Goal: Communication & Community: Connect with others

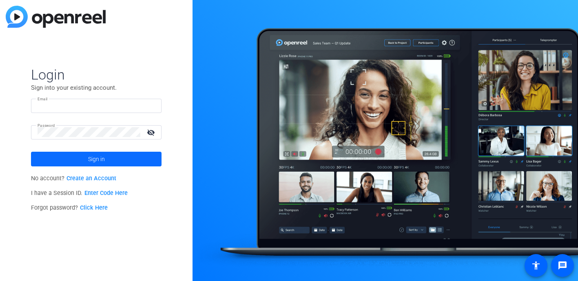
type input "interview@meetinghousetv.com"
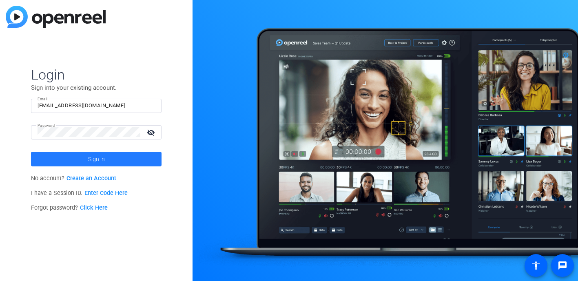
click at [104, 158] on span "Sign in" at bounding box center [96, 159] width 17 height 20
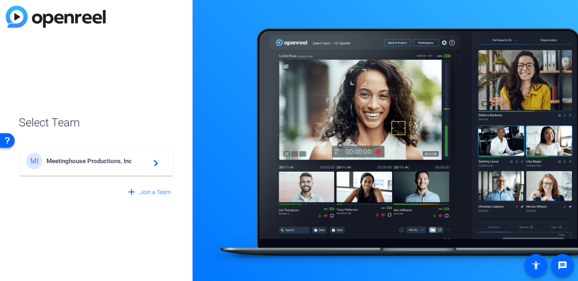
click at [99, 153] on div "MI Meetinghouse Productions, Inc navigate_next" at bounding box center [96, 161] width 140 height 16
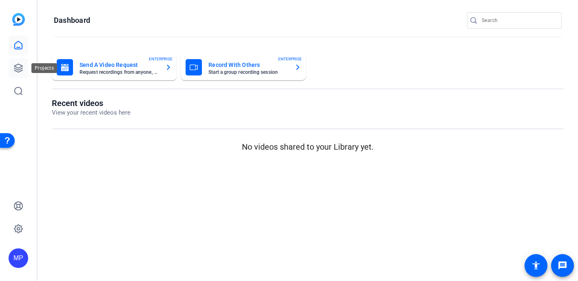
click at [20, 75] on link at bounding box center [19, 68] width 20 height 20
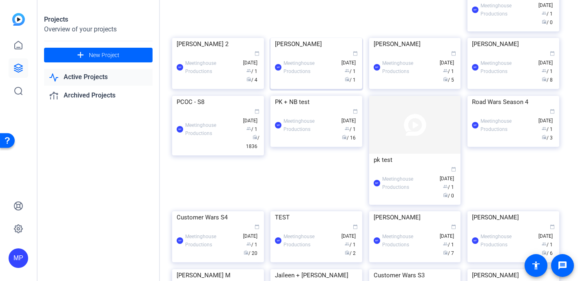
scroll to position [153, 0]
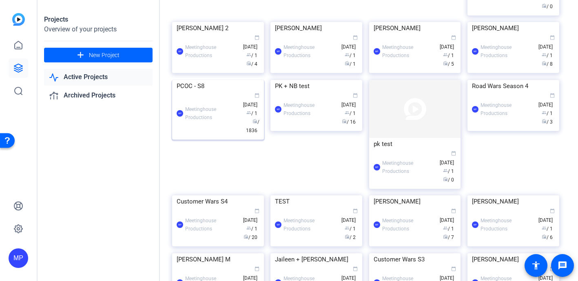
click at [215, 80] on img at bounding box center [218, 80] width 92 height 0
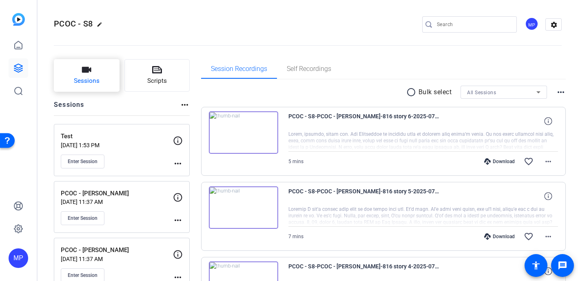
click at [82, 84] on span "Sessions" at bounding box center [87, 80] width 26 height 9
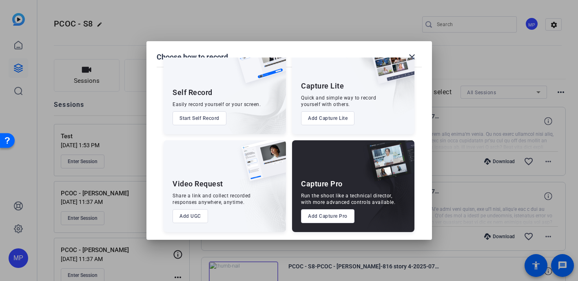
scroll to position [31, 0]
click at [369, 23] on div at bounding box center [289, 140] width 578 height 281
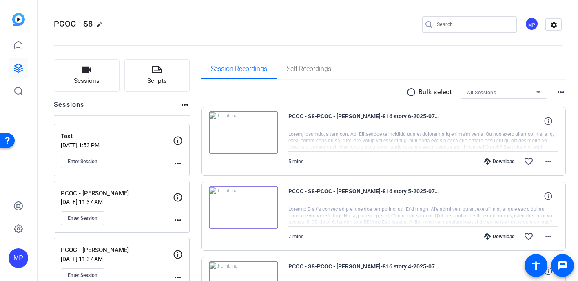
click at [186, 105] on mat-icon "more_horiz" at bounding box center [185, 105] width 10 height 10
click at [186, 105] on div at bounding box center [289, 140] width 578 height 281
click at [97, 75] on button "Sessions" at bounding box center [87, 75] width 66 height 33
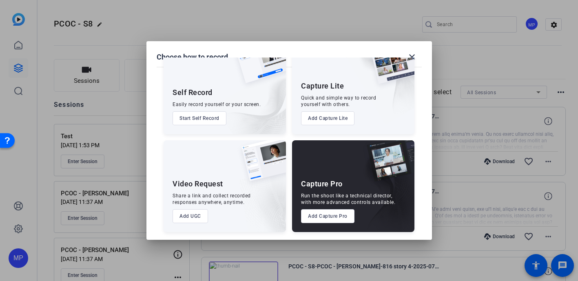
scroll to position [0, 0]
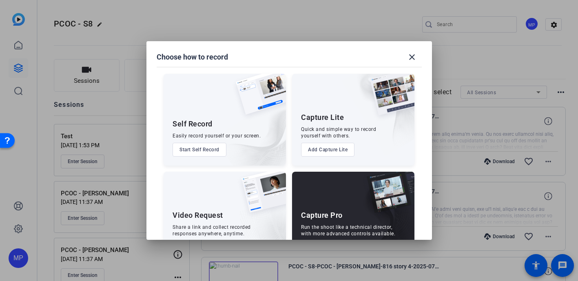
click at [206, 151] on button "Start Self Record" at bounding box center [200, 150] width 54 height 14
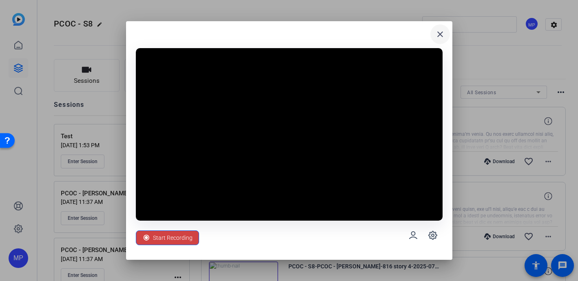
click at [443, 37] on mat-icon "close" at bounding box center [440, 34] width 10 height 10
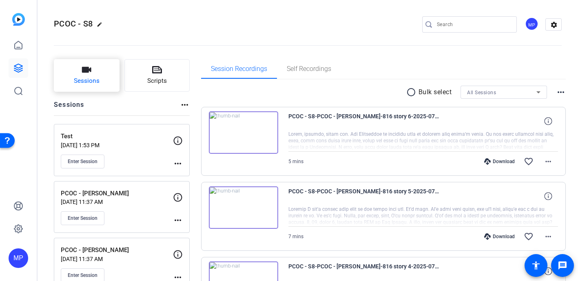
click at [92, 68] on button "Sessions" at bounding box center [87, 75] width 66 height 33
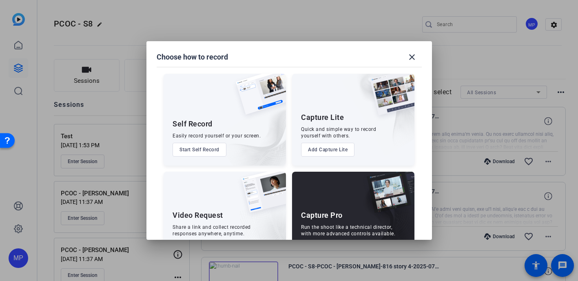
click at [334, 146] on button "Add Capture Lite" at bounding box center [327, 150] width 53 height 14
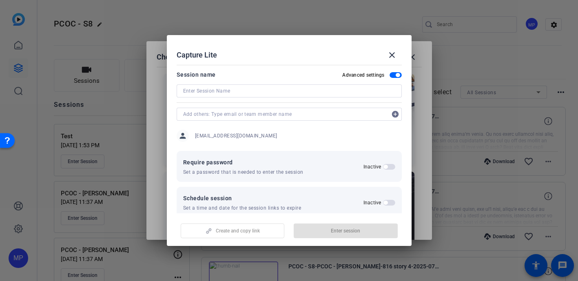
click at [253, 91] on input at bounding box center [289, 91] width 212 height 10
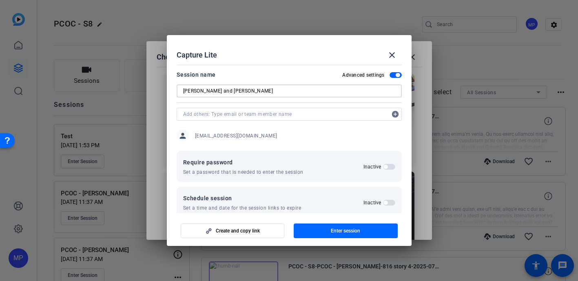
type input "Jenna and Jill Test"
click at [211, 113] on input "text" at bounding box center [285, 114] width 204 height 10
type input "J"
click at [238, 228] on span "Create and copy link" at bounding box center [238, 231] width 44 height 7
click at [389, 53] on mat-icon "close" at bounding box center [392, 55] width 10 height 10
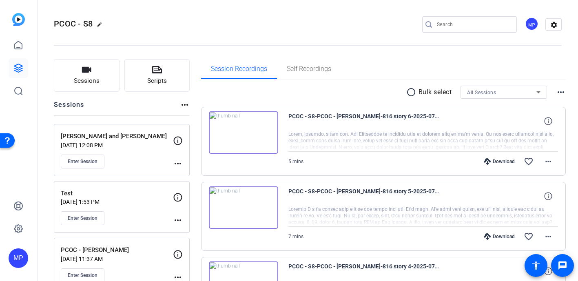
click at [182, 165] on mat-icon "more_horiz" at bounding box center [178, 164] width 10 height 10
click at [179, 164] on div at bounding box center [289, 140] width 578 height 281
click at [178, 141] on icon at bounding box center [178, 141] width 10 height 10
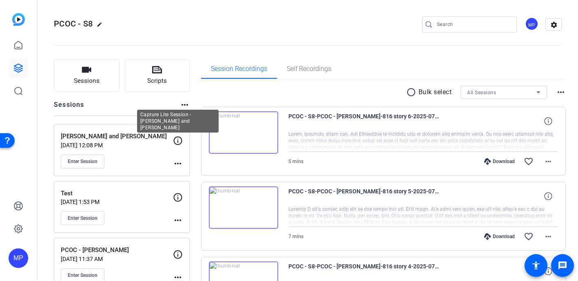
click at [178, 141] on icon at bounding box center [178, 141] width 10 height 10
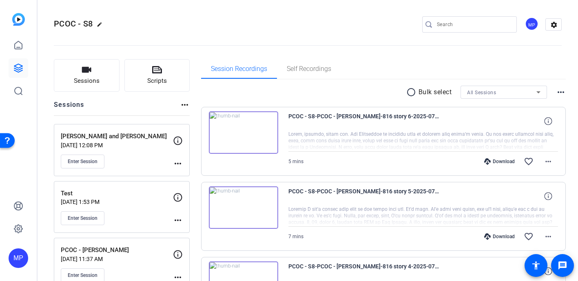
click at [95, 140] on p "Jenna and Jill Test" at bounding box center [117, 136] width 112 height 9
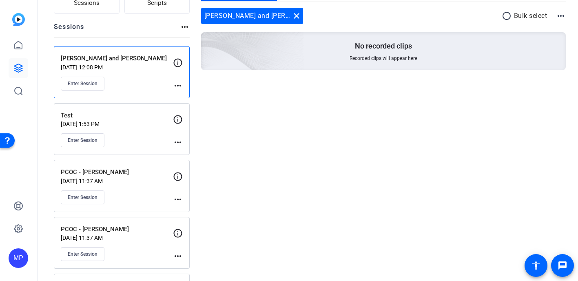
scroll to position [78, 0]
click at [564, 12] on mat-icon "more_horiz" at bounding box center [561, 16] width 10 height 10
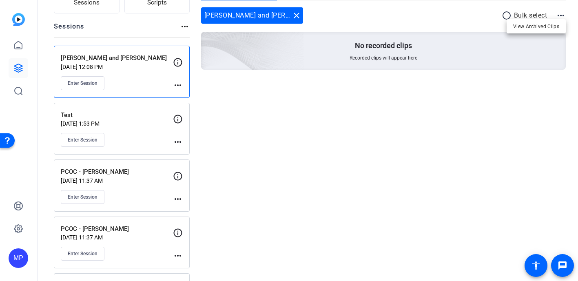
click at [564, 12] on div at bounding box center [289, 140] width 578 height 281
click at [79, 86] on span "Enter Session" at bounding box center [83, 83] width 30 height 7
click at [115, 111] on p "Test" at bounding box center [117, 115] width 112 height 9
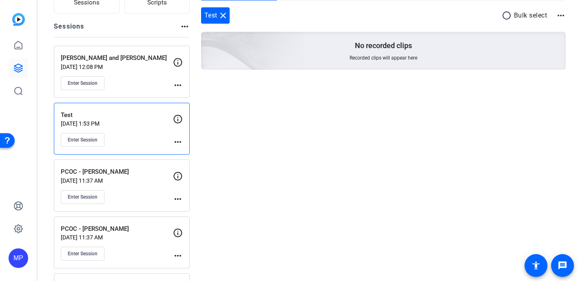
click at [153, 182] on p "Apr 04, 2025 @ 11:37 AM" at bounding box center [117, 180] width 112 height 7
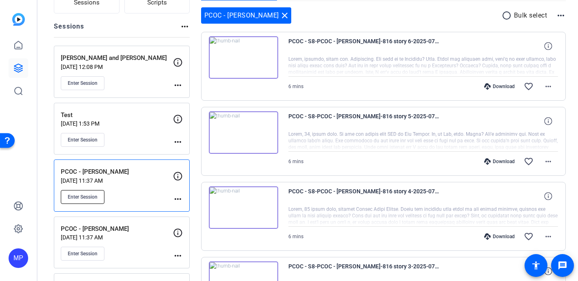
click at [89, 197] on span "Enter Session" at bounding box center [83, 197] width 30 height 7
click at [181, 84] on mat-icon "more_horiz" at bounding box center [178, 85] width 10 height 10
click at [176, 86] on div at bounding box center [289, 140] width 578 height 281
click at [175, 58] on icon at bounding box center [178, 63] width 10 height 10
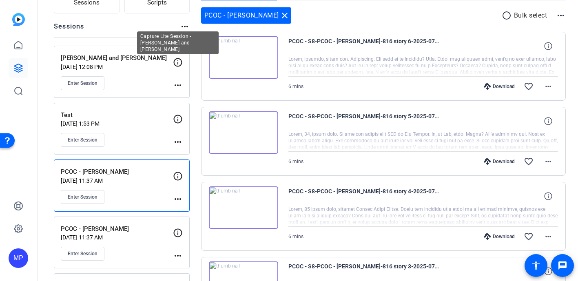
click at [175, 58] on icon at bounding box center [178, 63] width 10 height 10
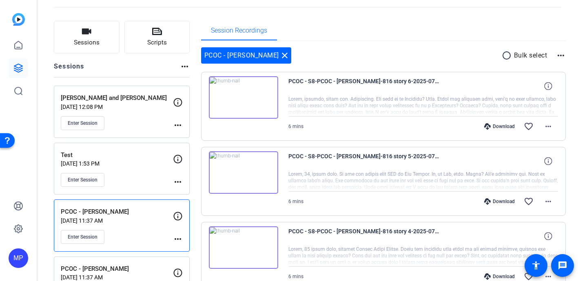
scroll to position [40, 0]
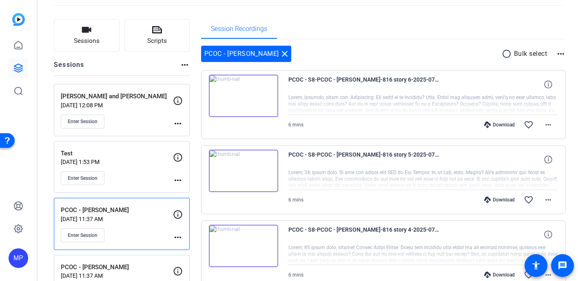
click at [186, 62] on mat-icon "more_horiz" at bounding box center [185, 65] width 10 height 10
click at [185, 63] on div at bounding box center [289, 140] width 578 height 281
click at [177, 120] on mat-icon "more_horiz" at bounding box center [178, 124] width 10 height 10
click at [177, 121] on div at bounding box center [289, 140] width 578 height 281
click at [89, 38] on span "Sessions" at bounding box center [87, 40] width 26 height 9
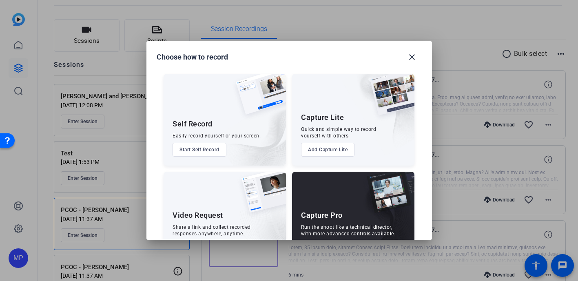
scroll to position [31, 0]
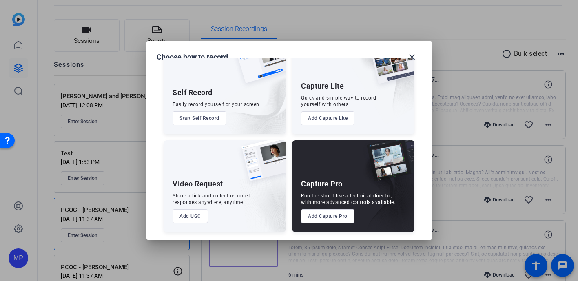
click at [349, 214] on button "Add Capture Pro" at bounding box center [327, 216] width 53 height 14
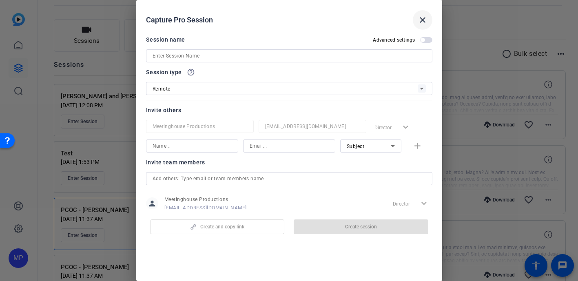
click at [425, 14] on span at bounding box center [423, 20] width 20 height 20
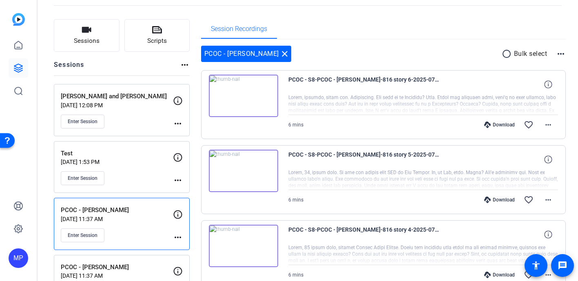
click at [179, 157] on icon at bounding box center [178, 158] width 10 height 10
click at [177, 103] on icon at bounding box center [178, 101] width 10 height 10
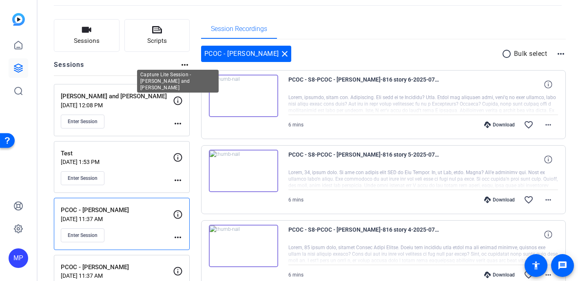
click at [177, 103] on icon at bounding box center [178, 101] width 10 height 10
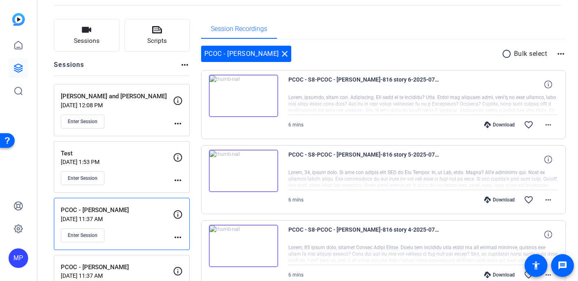
click at [177, 125] on mat-icon "more_horiz" at bounding box center [178, 124] width 10 height 10
click at [188, 144] on span "Archive Session" at bounding box center [198, 146] width 37 height 10
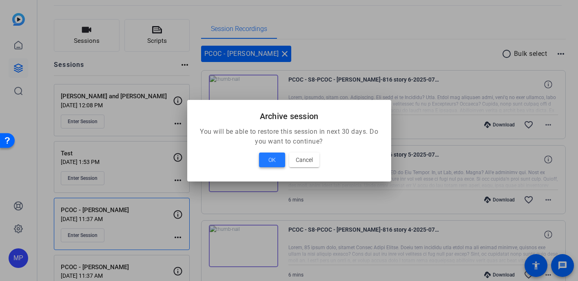
click at [269, 163] on span "OK" at bounding box center [271, 160] width 7 height 10
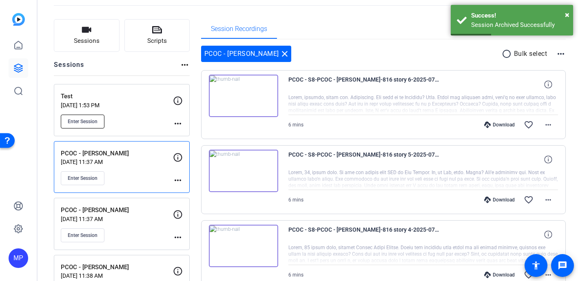
click at [93, 119] on span "Enter Session" at bounding box center [83, 121] width 30 height 7
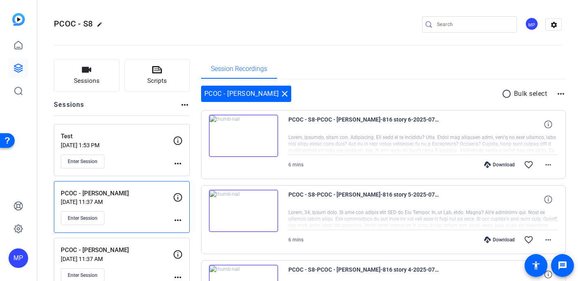
scroll to position [19, 0]
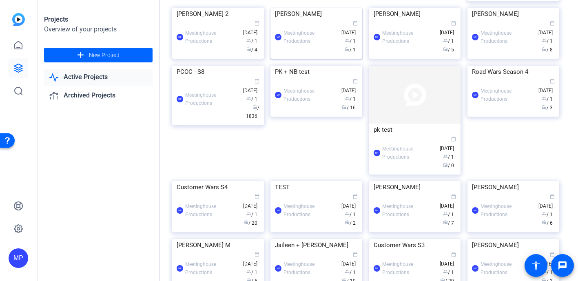
scroll to position [167, 0]
click at [224, 67] on img at bounding box center [218, 67] width 92 height 0
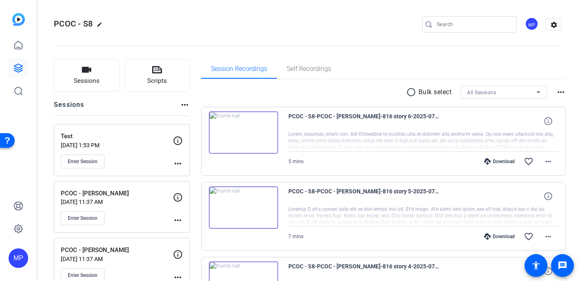
click at [140, 133] on p "Test" at bounding box center [117, 136] width 112 height 9
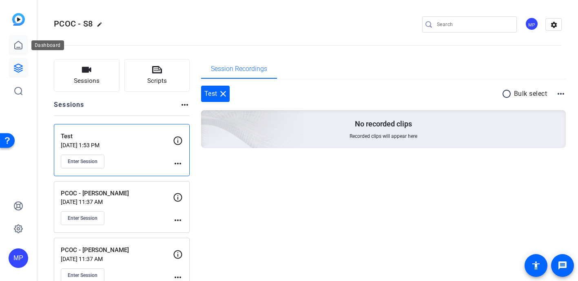
click at [21, 50] on icon at bounding box center [18, 45] width 10 height 10
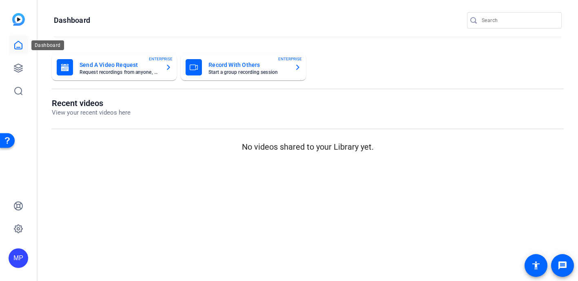
click at [18, 45] on icon at bounding box center [18, 45] width 10 height 10
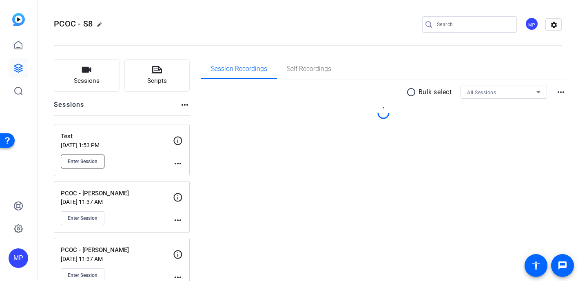
click at [81, 162] on span "Enter Session" at bounding box center [83, 161] width 30 height 7
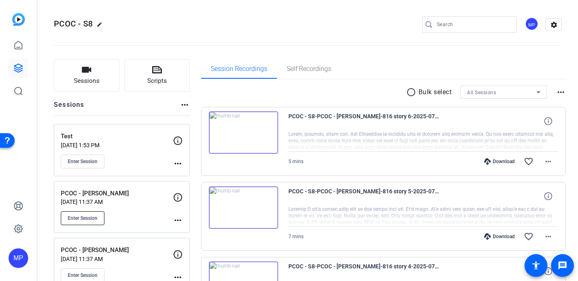
click at [88, 217] on span "Enter Session" at bounding box center [83, 218] width 30 height 7
click at [172, 161] on div "Enter Session" at bounding box center [117, 162] width 112 height 14
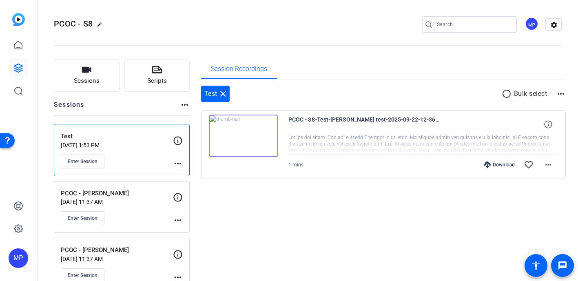
click at [177, 163] on mat-icon "more_horiz" at bounding box center [178, 164] width 10 height 10
click at [177, 164] on div at bounding box center [289, 140] width 578 height 281
click at [130, 153] on div "Test May 05, 2025 @ 1:53 PM Enter Session" at bounding box center [117, 150] width 112 height 37
click at [82, 154] on div "Test May 05, 2025 @ 1:53 PM Enter Session" at bounding box center [117, 150] width 112 height 37
click at [81, 159] on span "Enter Session" at bounding box center [83, 161] width 30 height 7
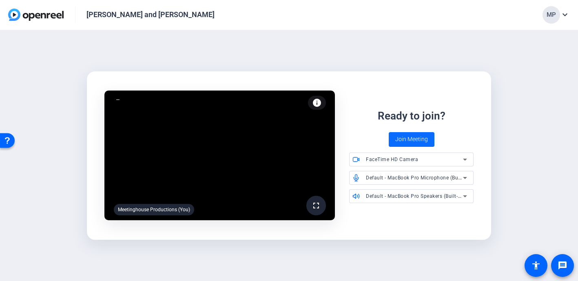
click at [415, 137] on span "Join Meeting" at bounding box center [411, 139] width 33 height 9
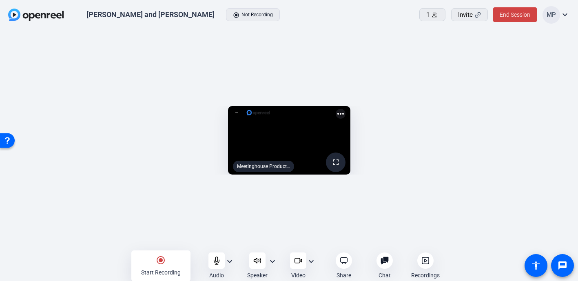
scroll to position [0, 0]
click at [340, 134] on video at bounding box center [289, 140] width 122 height 69
click at [519, 13] on span "End Session" at bounding box center [515, 14] width 31 height 7
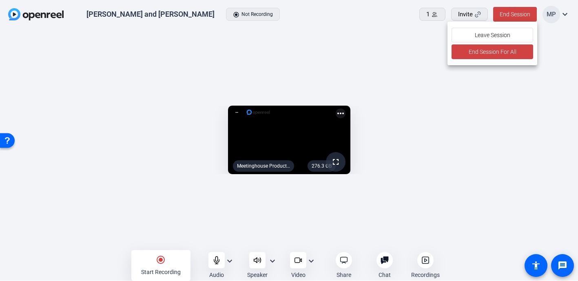
click at [498, 168] on div at bounding box center [289, 140] width 578 height 281
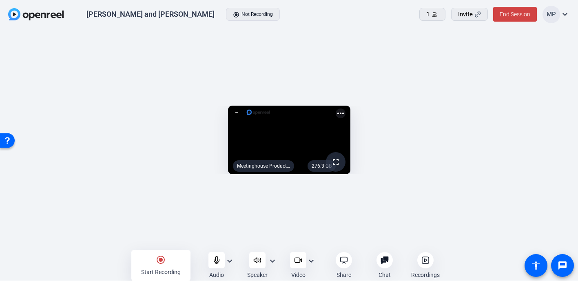
click at [428, 263] on icon at bounding box center [425, 260] width 8 height 8
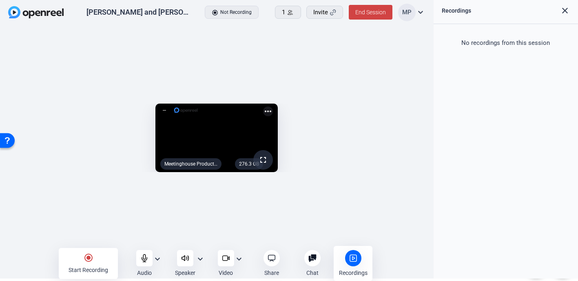
scroll to position [0, 0]
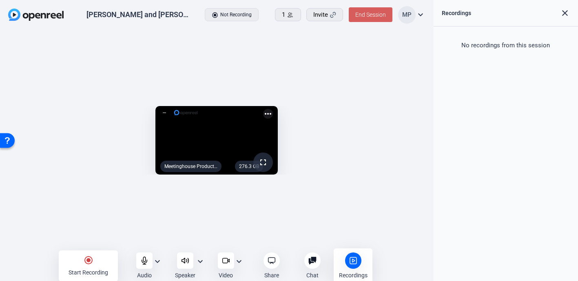
click at [381, 11] on span at bounding box center [371, 15] width 44 height 20
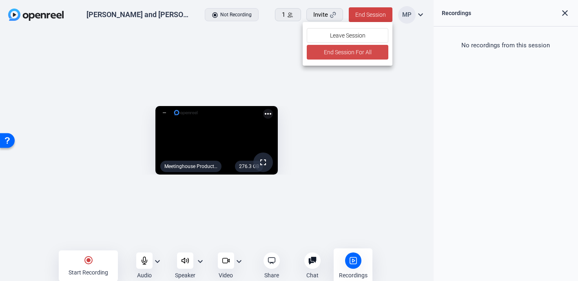
click at [350, 51] on span "End Session For All" at bounding box center [348, 52] width 48 height 10
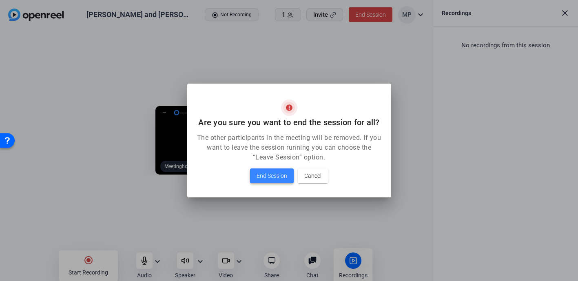
click at [268, 175] on span "End Session" at bounding box center [272, 176] width 31 height 10
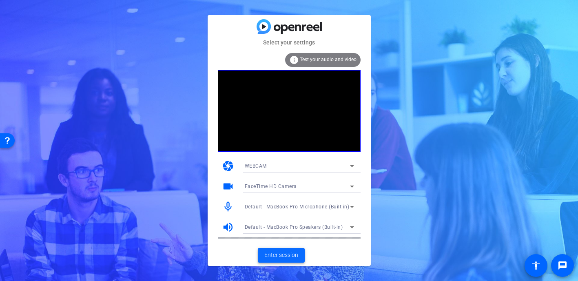
click at [283, 256] on span "Enter session" at bounding box center [281, 255] width 34 height 9
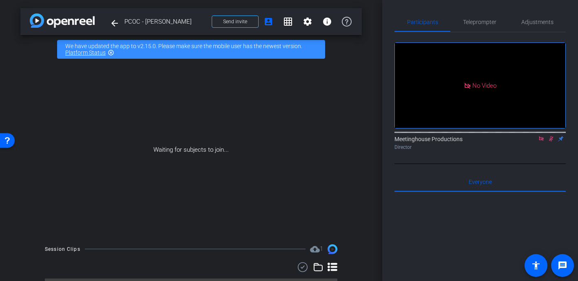
click at [549, 142] on icon at bounding box center [551, 139] width 7 height 6
click at [541, 142] on icon at bounding box center [541, 139] width 7 height 6
click at [309, 21] on mat-icon "settings" at bounding box center [308, 22] width 10 height 10
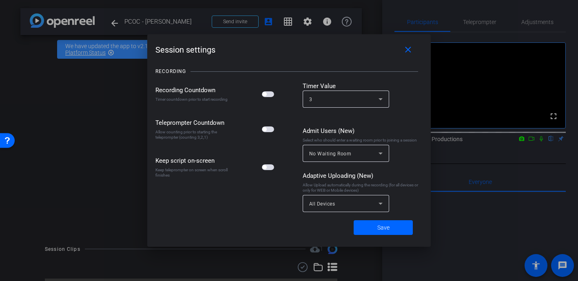
click at [309, 21] on div at bounding box center [289, 140] width 578 height 281
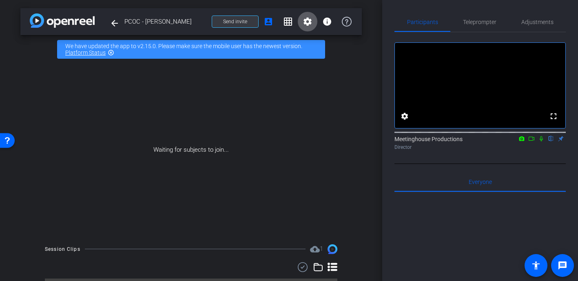
click at [241, 22] on span "Send invite" at bounding box center [235, 21] width 24 height 7
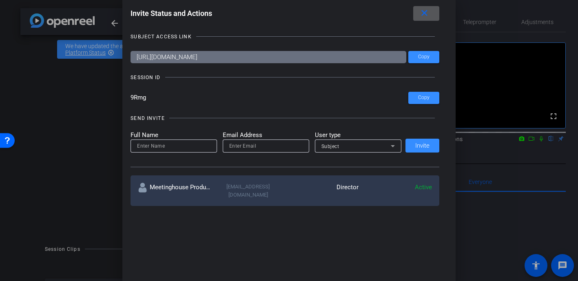
click at [357, 149] on div "Subject" at bounding box center [356, 146] width 69 height 10
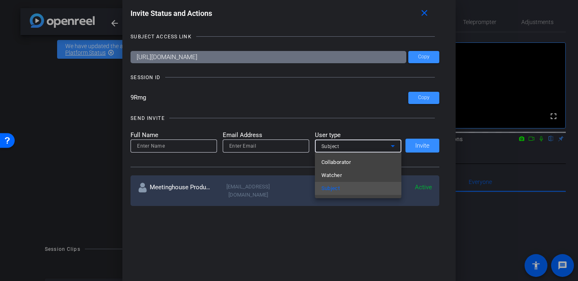
click at [357, 149] on div at bounding box center [289, 140] width 578 height 281
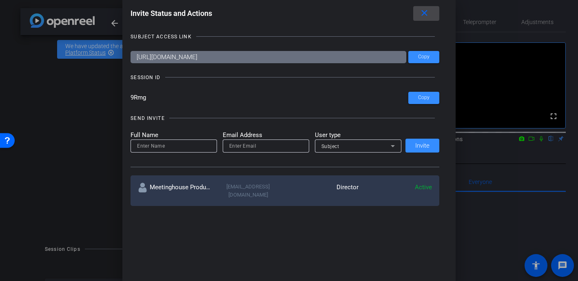
click at [424, 12] on mat-icon "close" at bounding box center [424, 13] width 10 height 10
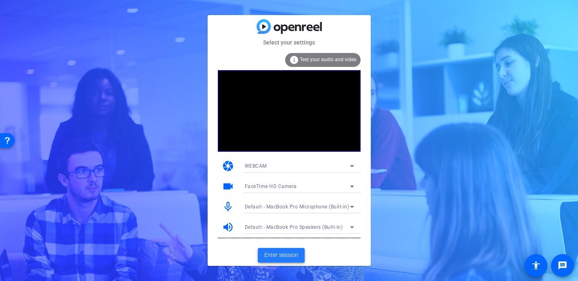
click at [283, 252] on span "Enter session" at bounding box center [281, 255] width 34 height 9
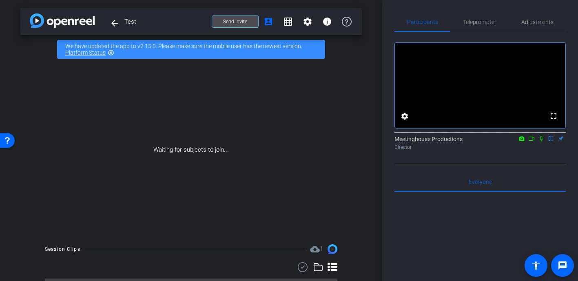
click at [228, 26] on span at bounding box center [235, 22] width 46 height 20
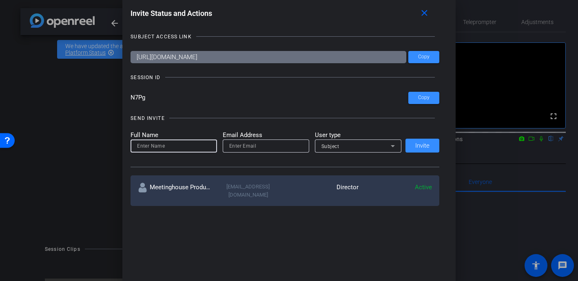
click at [161, 144] on input at bounding box center [173, 146] width 73 height 10
type input "Jill"
click at [425, 17] on mat-icon "close" at bounding box center [424, 13] width 10 height 10
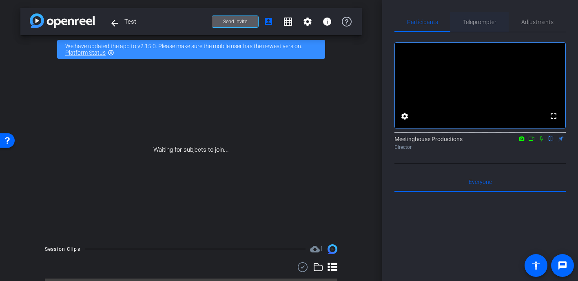
click at [485, 20] on span "Teleprompter" at bounding box center [479, 22] width 33 height 6
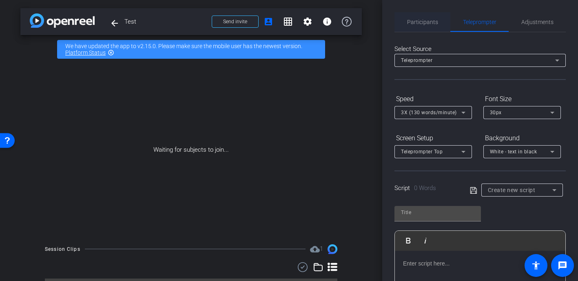
click at [428, 26] on span "Participants" at bounding box center [422, 22] width 31 height 20
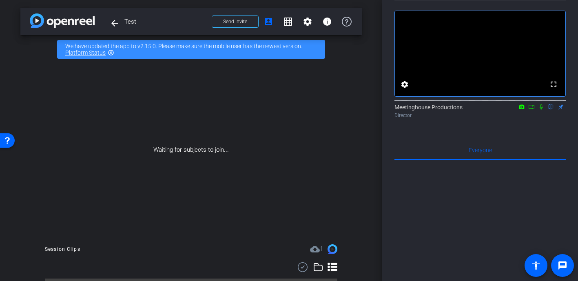
scroll to position [34, 0]
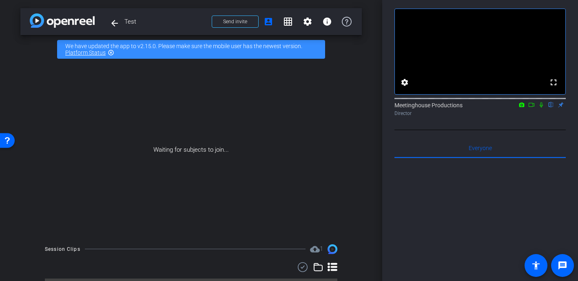
click at [218, 175] on div "Waiting for subjects to join..." at bounding box center [191, 150] width 342 height 173
click at [241, 19] on span "Send invite" at bounding box center [235, 21] width 24 height 7
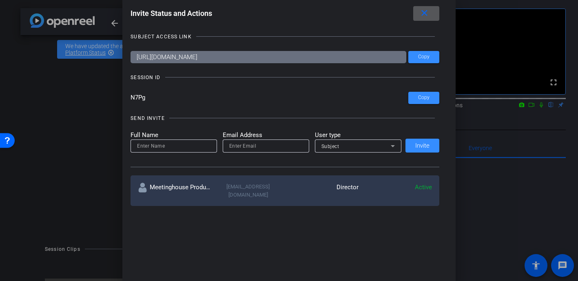
click at [178, 143] on input at bounding box center [173, 146] width 73 height 10
click at [333, 150] on div "Subject" at bounding box center [356, 146] width 69 height 10
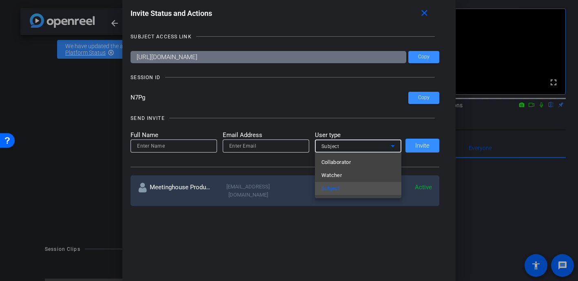
click at [185, 144] on div at bounding box center [289, 140] width 578 height 281
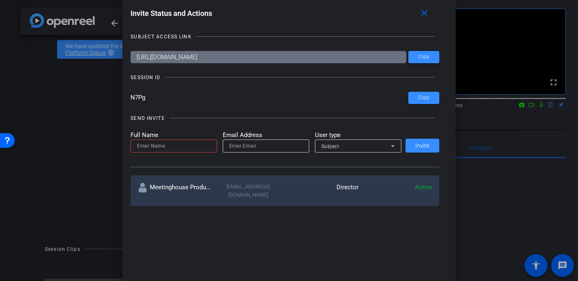
click at [162, 146] on input at bounding box center [173, 146] width 73 height 10
type input "Jenna"
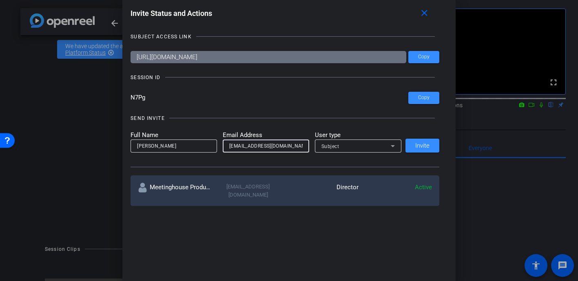
type input "bussierej1@gmail.com"
click at [354, 146] on div "Subject" at bounding box center [356, 146] width 69 height 10
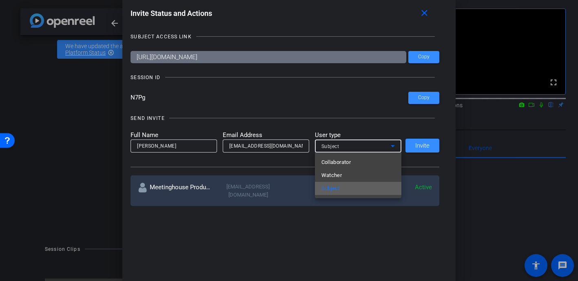
click at [329, 192] on span "Subject" at bounding box center [331, 189] width 19 height 10
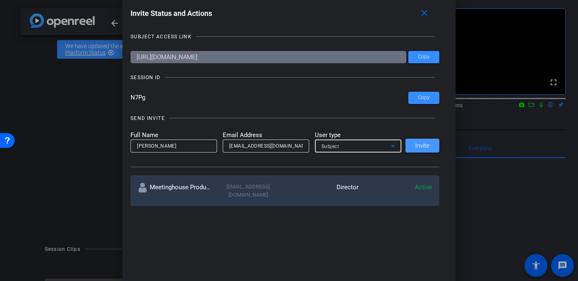
click at [424, 146] on span "Invite" at bounding box center [422, 146] width 14 height 6
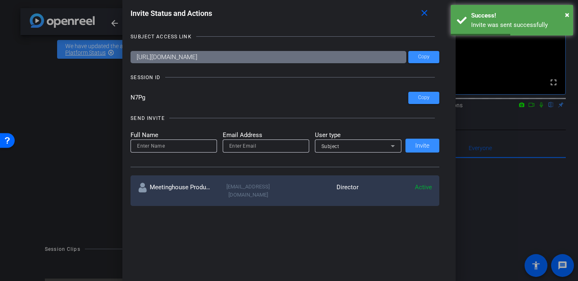
click at [170, 141] on input at bounding box center [173, 146] width 73 height 10
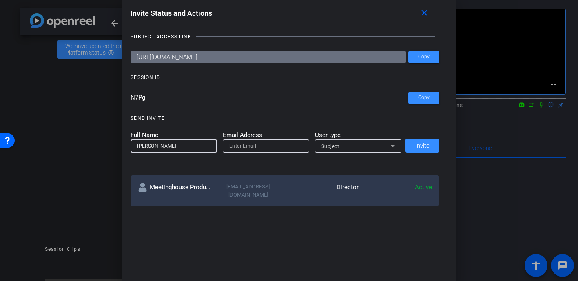
type input "Jill Solz"
click at [263, 146] on input "email" at bounding box center [265, 146] width 73 height 10
paste input "jill@meetinghousetv.com"
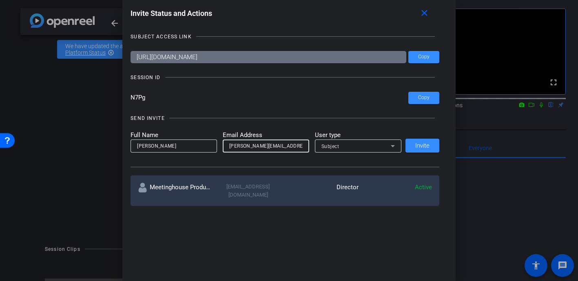
type input "jill@meetinghousetv.com"
click at [346, 161] on div at bounding box center [358, 157] width 86 height 9
click at [304, 146] on div "jill@meetinghousetv.com" at bounding box center [266, 146] width 86 height 13
click at [328, 147] on span "Subject" at bounding box center [331, 147] width 18 height 6
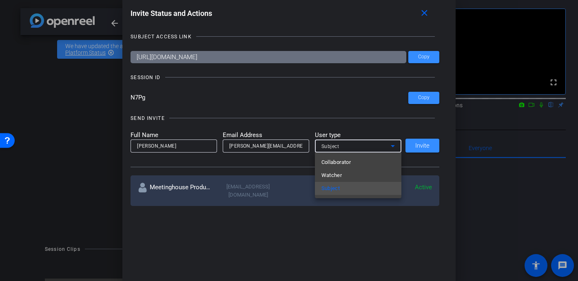
click at [339, 96] on div at bounding box center [289, 140] width 578 height 281
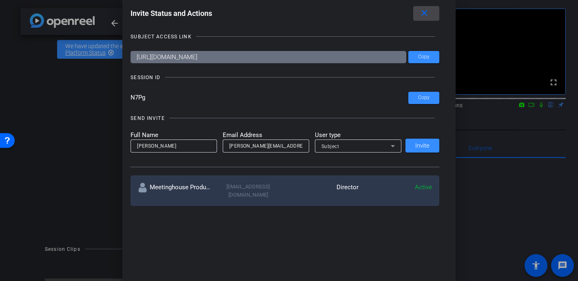
click at [429, 11] on mat-icon "close" at bounding box center [424, 13] width 10 height 10
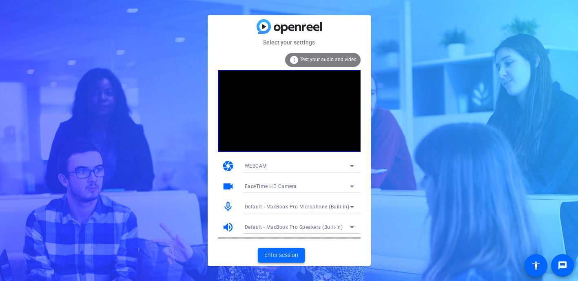
click at [278, 257] on span "Enter session" at bounding box center [281, 255] width 34 height 9
click at [288, 254] on span "Enter session" at bounding box center [281, 255] width 34 height 9
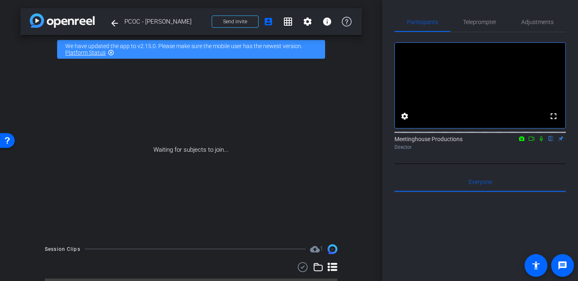
click at [542, 142] on icon at bounding box center [541, 138] width 3 height 5
click at [532, 142] on icon at bounding box center [531, 139] width 7 height 6
click at [480, 19] on span "Teleprompter" at bounding box center [479, 22] width 33 height 6
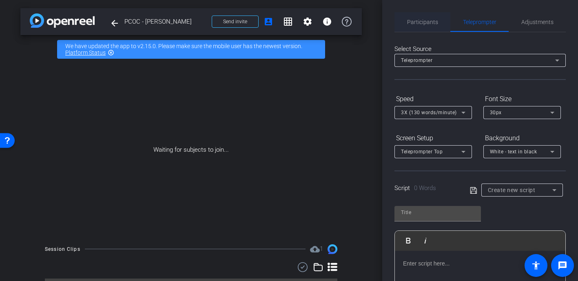
click at [428, 20] on span "Participants" at bounding box center [422, 22] width 31 height 6
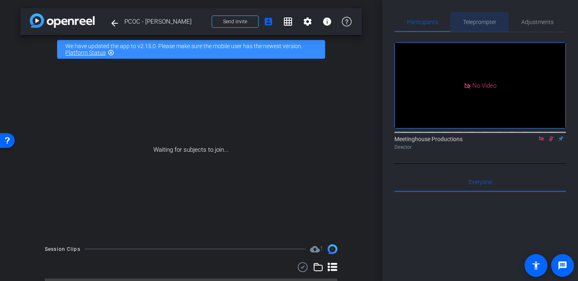
click at [481, 20] on span "Teleprompter" at bounding box center [479, 22] width 33 height 6
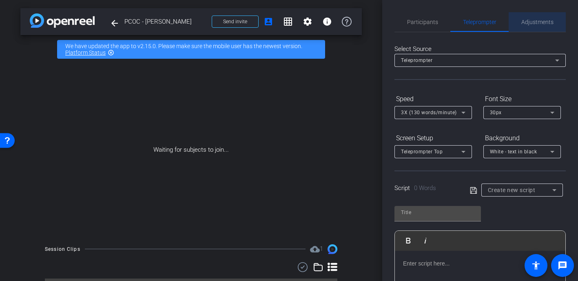
click at [544, 16] on span "Adjustments" at bounding box center [537, 22] width 32 height 20
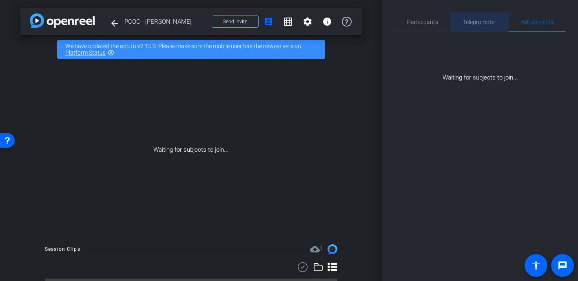
click at [475, 25] on span "Teleprompter" at bounding box center [479, 22] width 33 height 20
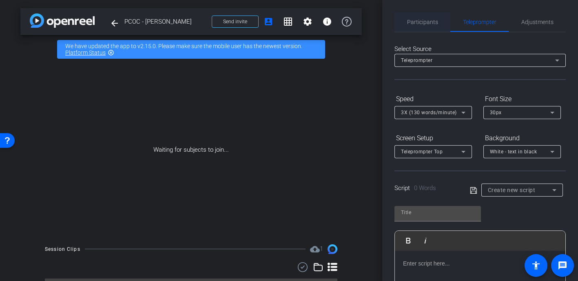
click at [420, 26] on span "Participants" at bounding box center [422, 22] width 31 height 20
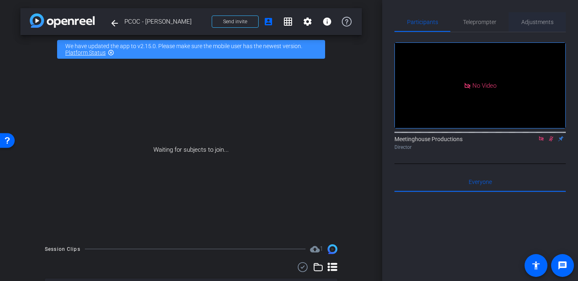
click at [536, 28] on span "Adjustments" at bounding box center [537, 22] width 32 height 20
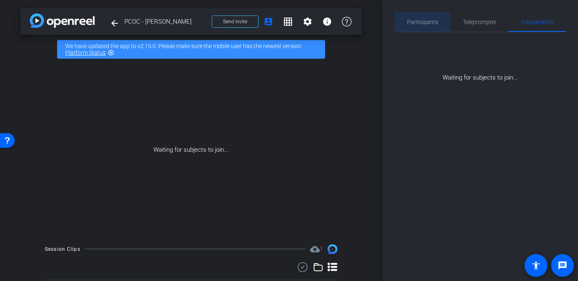
click at [417, 27] on span "Participants" at bounding box center [422, 22] width 31 height 20
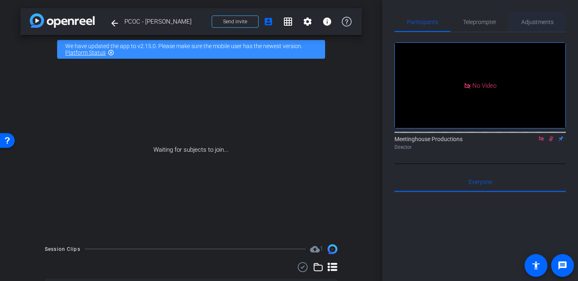
click at [545, 28] on span "Adjustments" at bounding box center [537, 22] width 32 height 20
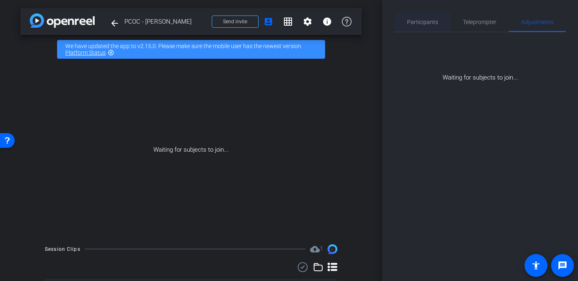
click at [419, 16] on span "Participants" at bounding box center [422, 22] width 31 height 20
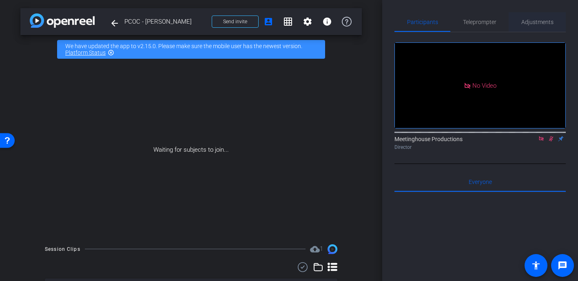
click at [526, 24] on span "Adjustments" at bounding box center [537, 22] width 32 height 6
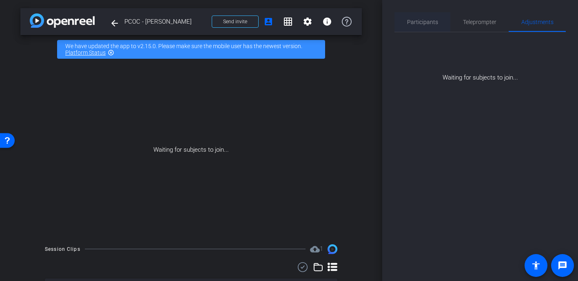
click at [416, 25] on span "Participants" at bounding box center [422, 22] width 31 height 20
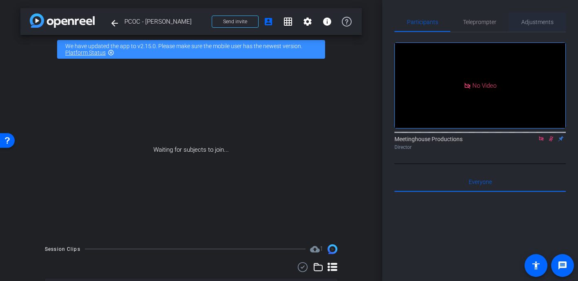
click at [537, 15] on span "Adjustments" at bounding box center [537, 22] width 32 height 20
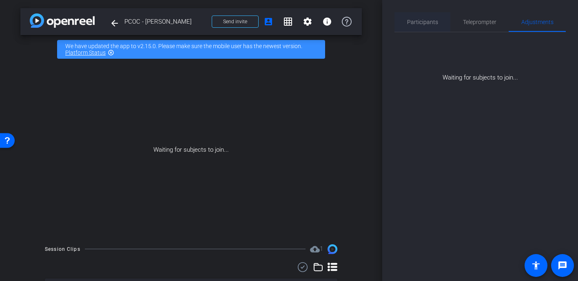
click at [432, 24] on span "Participants" at bounding box center [422, 22] width 31 height 6
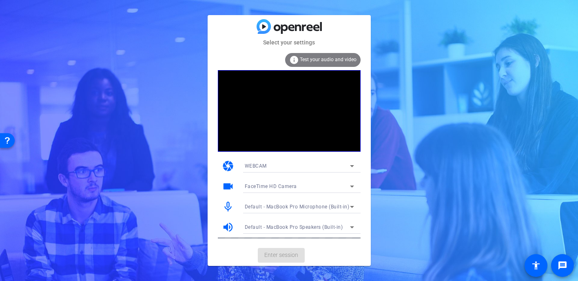
click at [282, 255] on span "Enter session" at bounding box center [281, 255] width 34 height 9
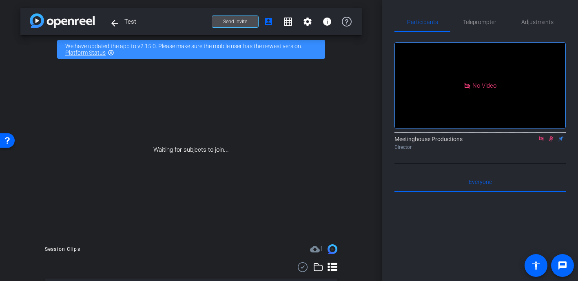
click at [235, 24] on span "Send invite" at bounding box center [235, 21] width 24 height 7
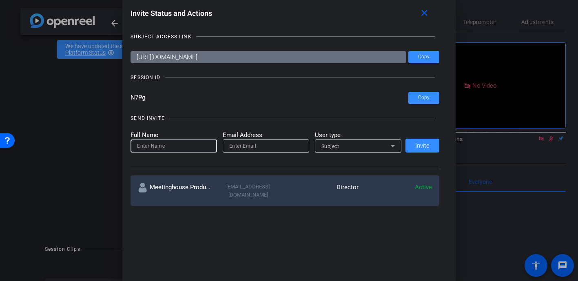
click at [186, 144] on input at bounding box center [173, 146] width 73 height 10
type input "[PERSON_NAME]"
paste input "[PERSON_NAME][EMAIL_ADDRESS][DOMAIN_NAME]"
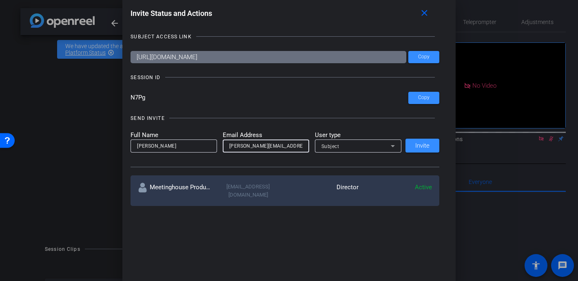
type input "[PERSON_NAME][EMAIL_ADDRESS][DOMAIN_NAME]"
click at [335, 147] on span "Subject" at bounding box center [331, 147] width 18 height 6
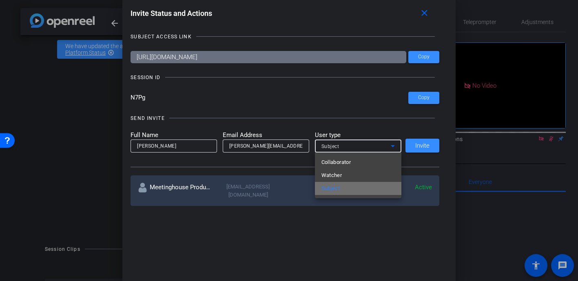
click at [340, 192] on span "Subject" at bounding box center [331, 189] width 19 height 10
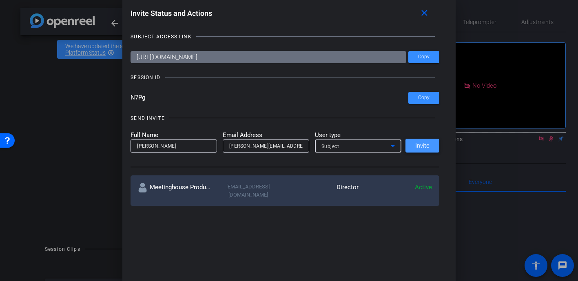
click at [417, 147] on span "Invite" at bounding box center [422, 146] width 14 height 6
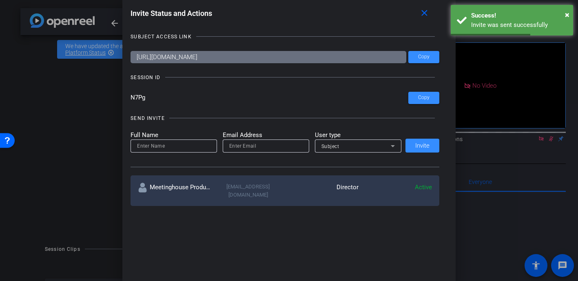
click at [80, 190] on div at bounding box center [289, 140] width 578 height 281
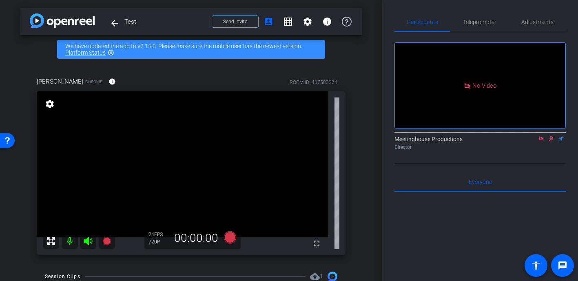
click at [178, 182] on video at bounding box center [183, 164] width 292 height 146
click at [551, 142] on icon at bounding box center [551, 138] width 4 height 5
click at [541, 142] on icon at bounding box center [541, 139] width 7 height 6
click at [182, 174] on video at bounding box center [183, 164] width 292 height 146
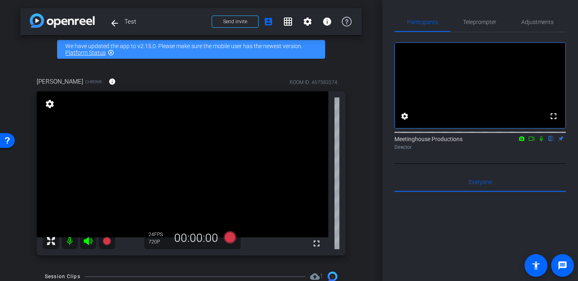
click at [182, 174] on video at bounding box center [183, 164] width 292 height 146
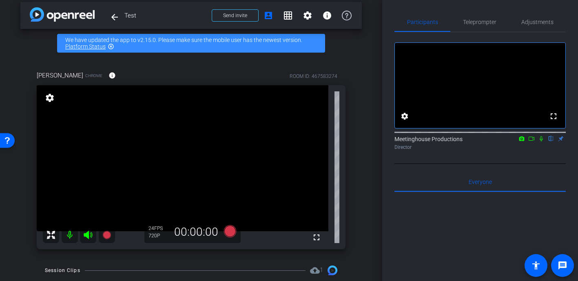
scroll to position [24, 0]
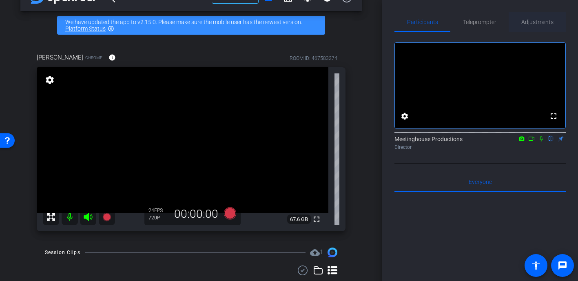
click at [540, 26] on span "Adjustments" at bounding box center [537, 22] width 32 height 20
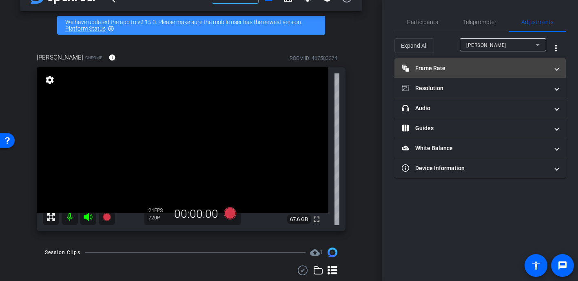
click at [428, 77] on mat-expansion-panel-header "Frame Rate Frame Rate" at bounding box center [480, 68] width 171 height 20
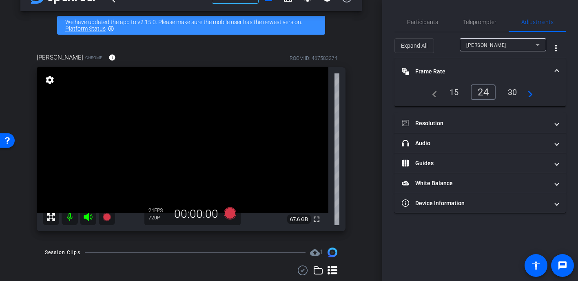
click at [530, 91] on mat-icon "navigate_next" at bounding box center [528, 92] width 10 height 10
click at [486, 92] on div "30" at bounding box center [485, 92] width 22 height 14
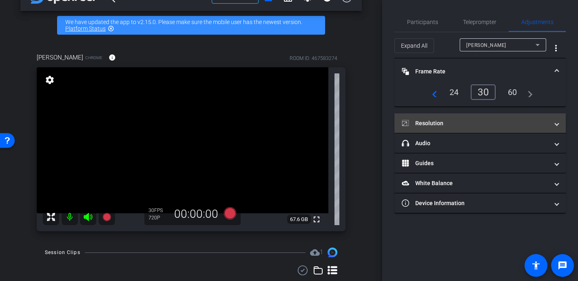
click at [429, 119] on mat-panel-title "Resolution" at bounding box center [475, 123] width 147 height 9
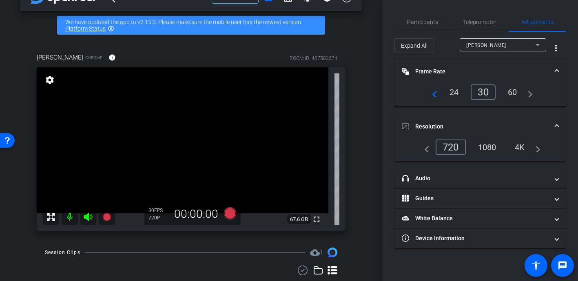
click at [518, 145] on div "4K" at bounding box center [520, 147] width 22 height 14
click at [452, 89] on div "24" at bounding box center [455, 92] width 22 height 14
click at [490, 88] on div "30" at bounding box center [485, 92] width 22 height 14
click at [483, 93] on div "30" at bounding box center [483, 92] width 25 height 16
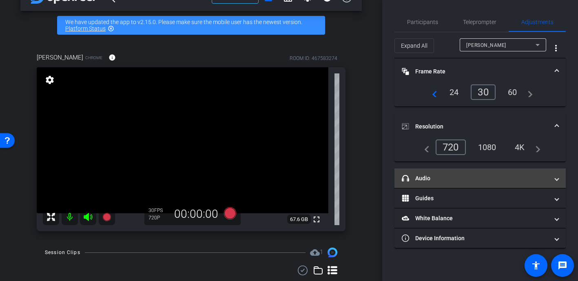
click at [417, 184] on mat-expansion-panel-header "headphone icon Audio" at bounding box center [480, 179] width 171 height 20
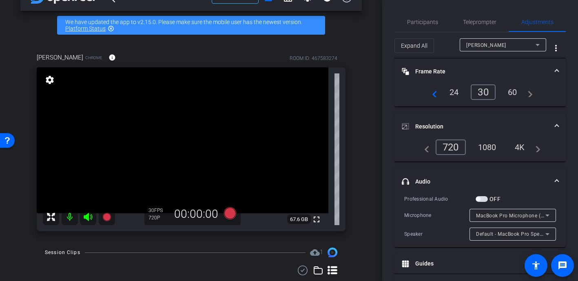
scroll to position [45, 0]
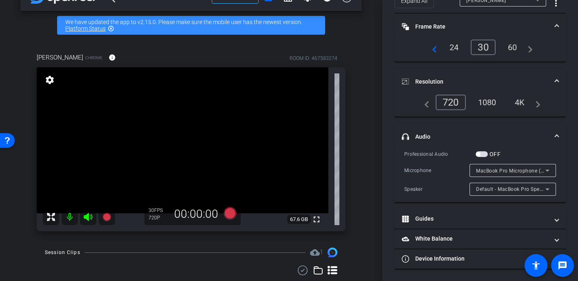
click at [481, 155] on span "button" at bounding box center [482, 154] width 12 height 6
click at [486, 193] on div "Default - MacBook Pro Speakers (Built-in)" at bounding box center [510, 189] width 69 height 10
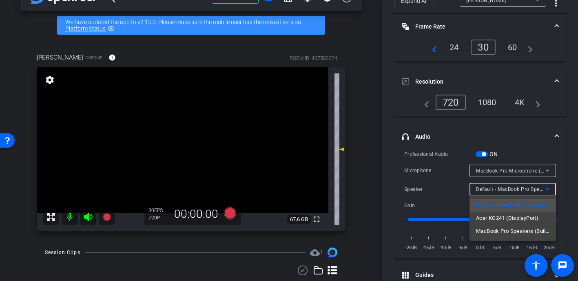
click at [446, 190] on div at bounding box center [289, 140] width 578 height 281
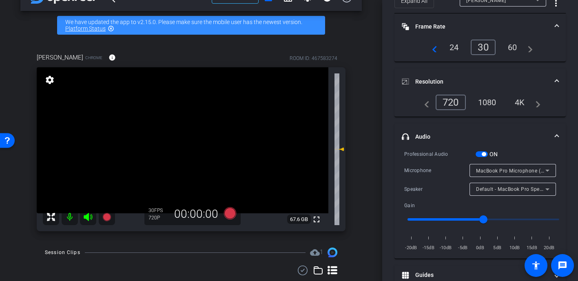
click at [496, 174] on div "MacBook Pro Microphone (Built-in)" at bounding box center [510, 171] width 69 height 10
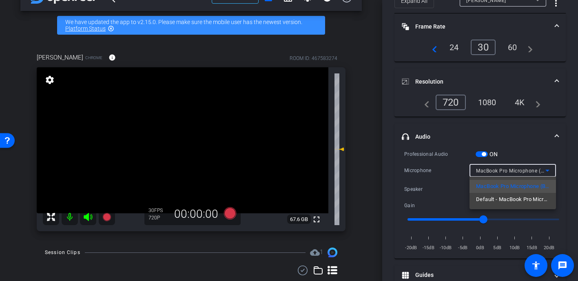
click at [441, 175] on div at bounding box center [289, 140] width 578 height 281
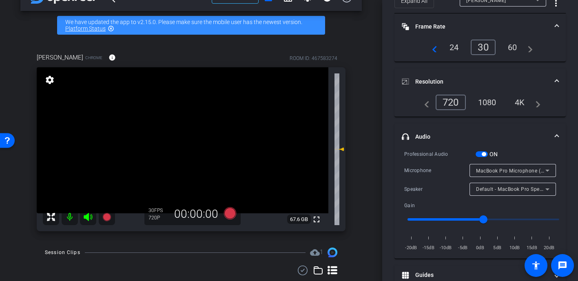
scroll to position [69, 0]
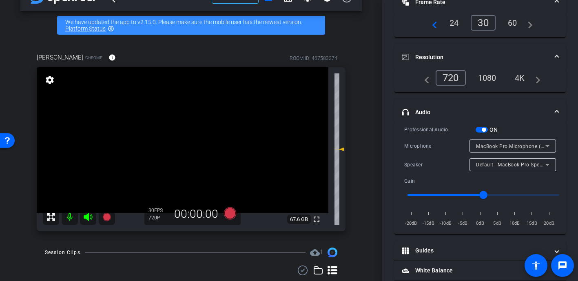
click at [174, 155] on video at bounding box center [183, 140] width 292 height 146
click at [230, 215] on icon at bounding box center [230, 213] width 12 height 12
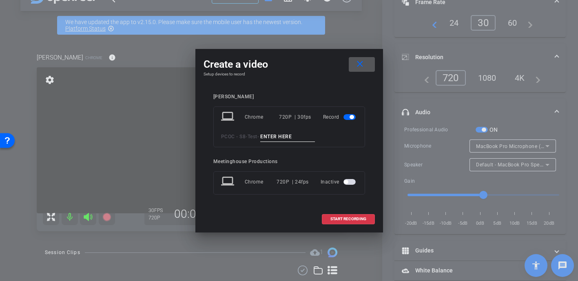
click at [283, 137] on input at bounding box center [287, 137] width 55 height 10
type input "Jill test record"
click at [344, 217] on span "START RECORDING" at bounding box center [348, 219] width 36 height 4
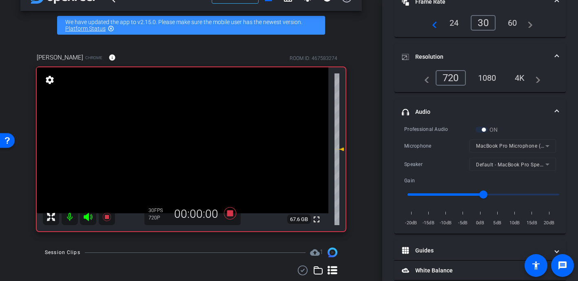
scroll to position [0, 0]
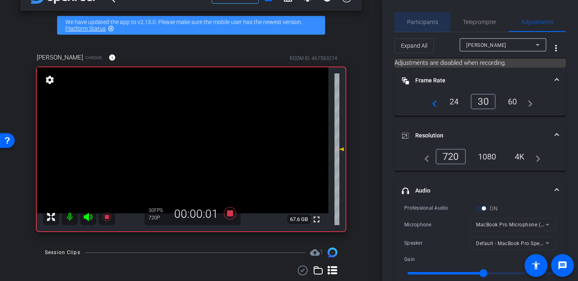
click at [427, 19] on span "Participants" at bounding box center [422, 22] width 31 height 6
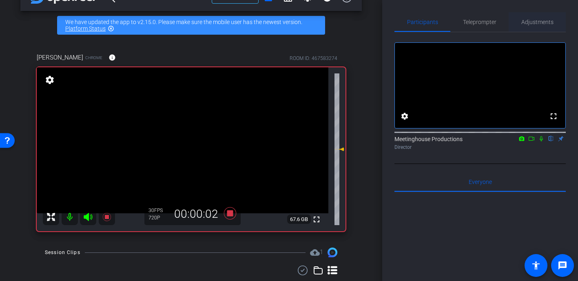
click at [536, 23] on span "Adjustments" at bounding box center [537, 22] width 32 height 6
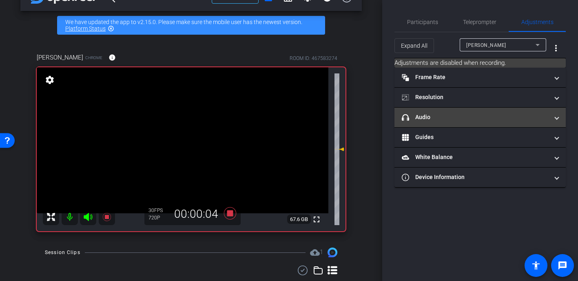
click at [431, 121] on mat-panel-title "headphone icon Audio" at bounding box center [475, 117] width 147 height 9
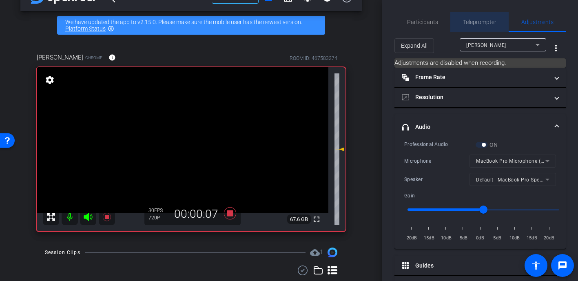
click at [479, 27] on span "Teleprompter" at bounding box center [479, 22] width 33 height 20
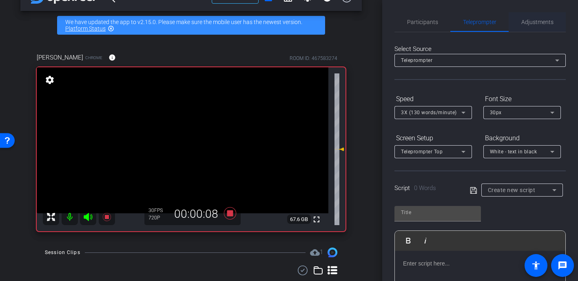
click at [536, 19] on span "Adjustments" at bounding box center [537, 22] width 32 height 6
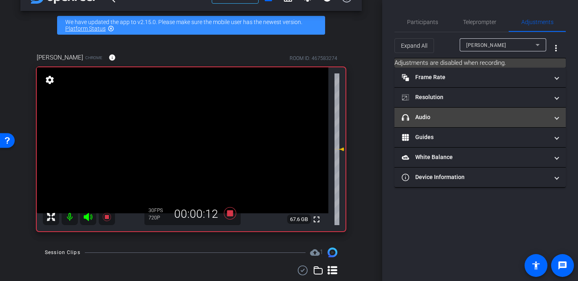
click at [441, 113] on mat-panel-title "headphone icon Audio" at bounding box center [475, 117] width 147 height 9
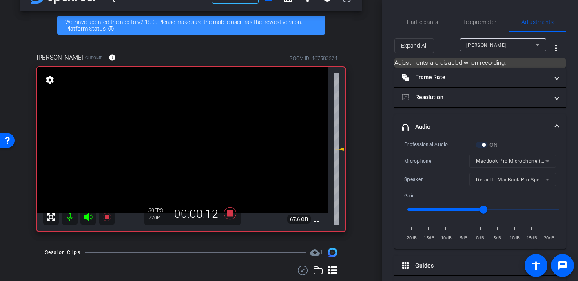
scroll to position [47, 0]
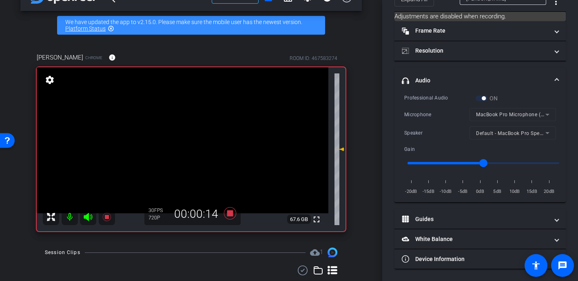
click at [507, 133] on mat-form-field "Default - MacBook Pro Speakers (Built-in)" at bounding box center [513, 132] width 86 height 13
click at [501, 115] on mat-form-field "MacBook Pro Microphone (Built-in)" at bounding box center [513, 114] width 86 height 13
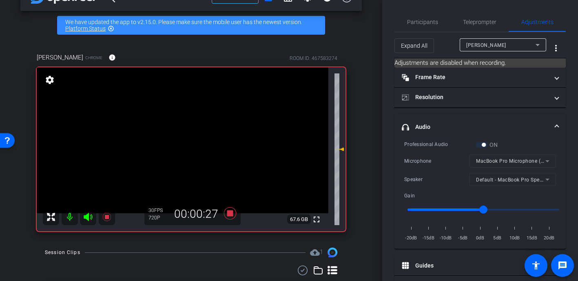
scroll to position [2, 0]
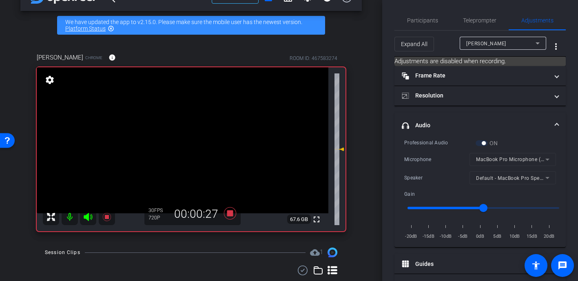
click at [180, 152] on video at bounding box center [183, 140] width 292 height 146
click at [182, 152] on video at bounding box center [183, 140] width 292 height 146
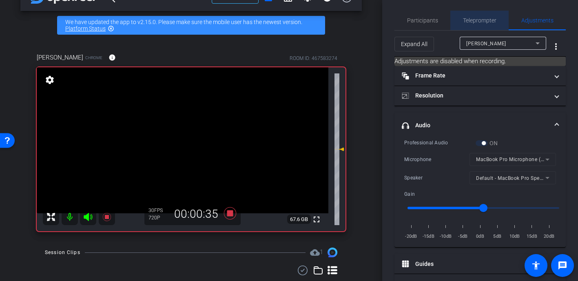
click at [474, 18] on span "Teleprompter" at bounding box center [479, 21] width 33 height 6
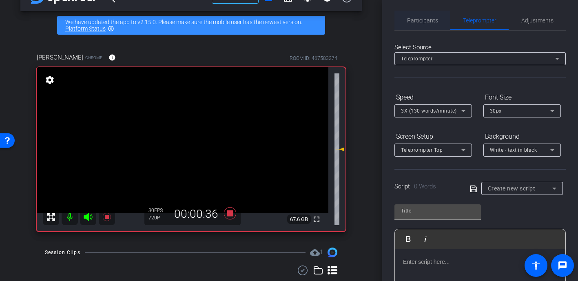
click at [420, 18] on span "Participants" at bounding box center [422, 21] width 31 height 6
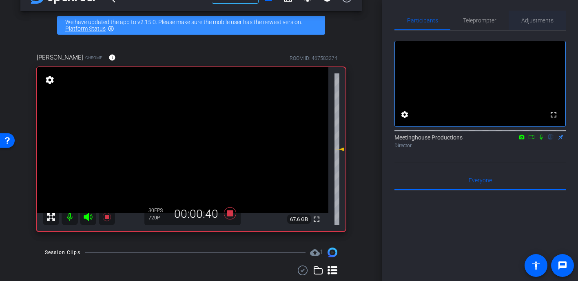
click at [543, 22] on span "Adjustments" at bounding box center [537, 21] width 32 height 6
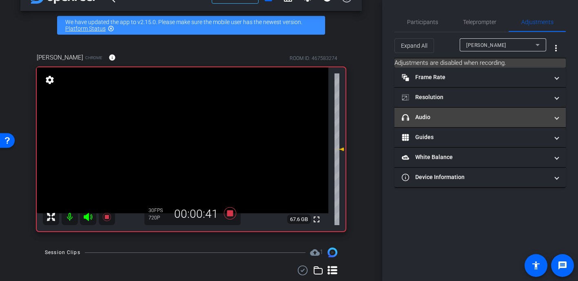
click at [429, 117] on mat-panel-title "headphone icon Audio" at bounding box center [475, 117] width 147 height 9
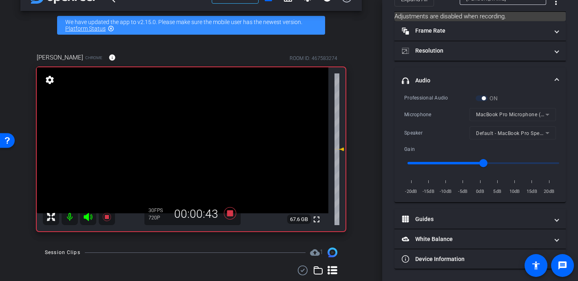
scroll to position [45, 0]
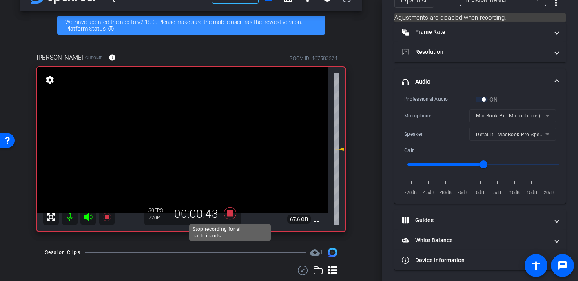
click at [226, 215] on icon at bounding box center [230, 213] width 20 height 15
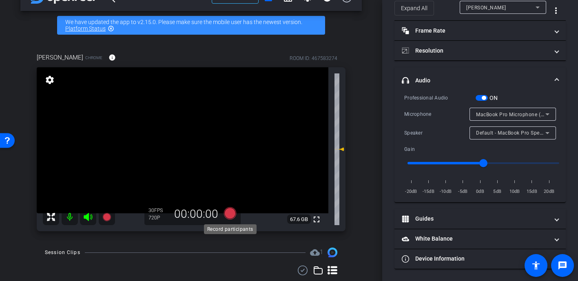
click at [231, 214] on icon at bounding box center [230, 213] width 12 height 12
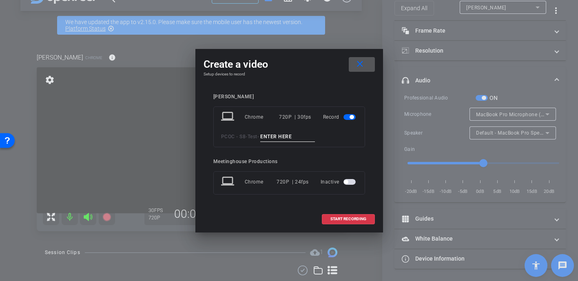
click at [363, 67] on mat-icon "close" at bounding box center [360, 64] width 10 height 10
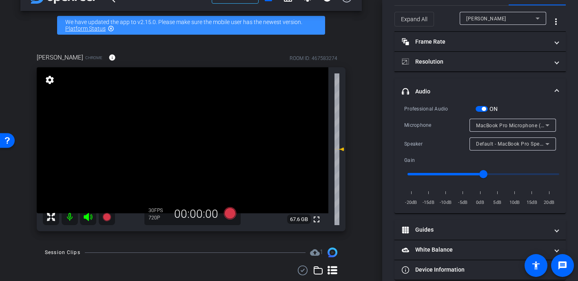
scroll to position [27, 0]
click at [498, 141] on span "Default - MacBook Pro Speakers (Built-in)" at bounding box center [525, 143] width 98 height 7
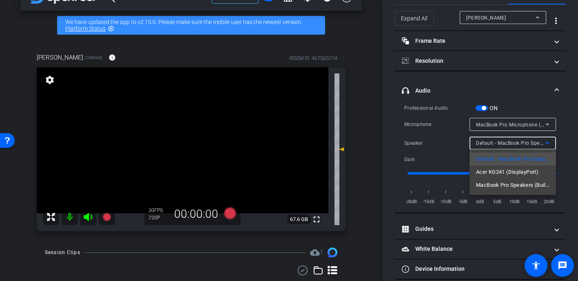
click at [492, 124] on div at bounding box center [289, 140] width 578 height 281
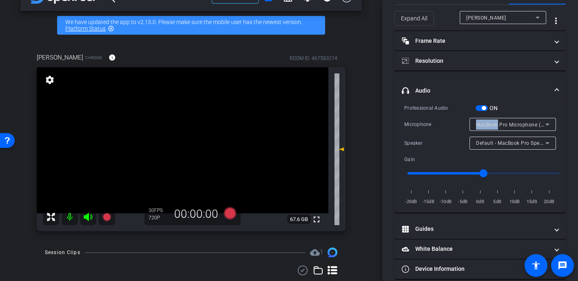
click at [492, 124] on span "MacBook Pro Microphone (Built-in)" at bounding box center [517, 124] width 83 height 7
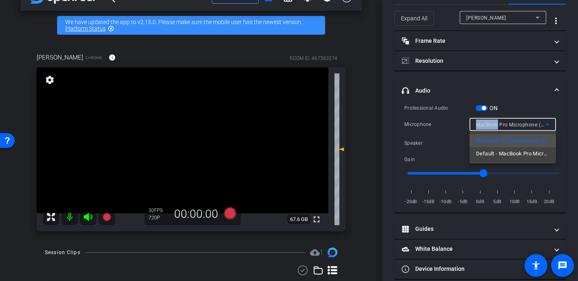
click at [488, 157] on span "Default - MacBook Pro Microphone (Built-in)" at bounding box center [512, 154] width 73 height 10
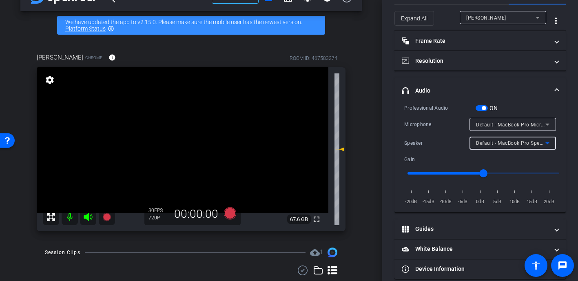
click at [499, 144] on span "Default - MacBook Pro Speakers (Built-in)" at bounding box center [525, 143] width 98 height 7
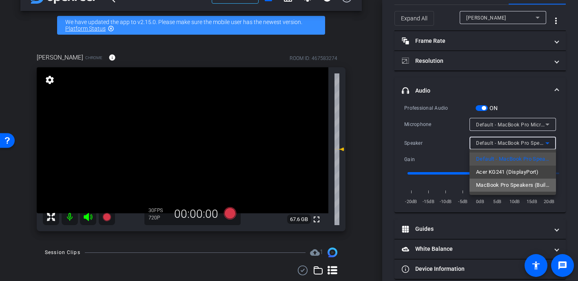
click at [488, 184] on span "MacBook Pro Speakers (Built-in)" at bounding box center [512, 185] width 73 height 10
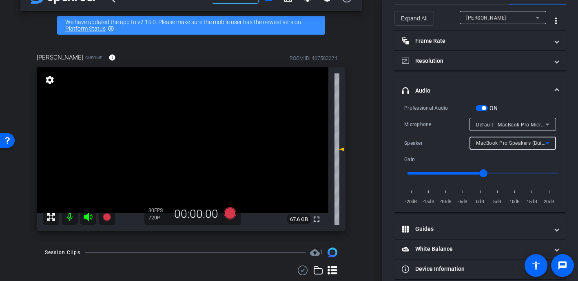
click at [491, 141] on span "MacBook Pro Speakers (Built-in)" at bounding box center [514, 143] width 77 height 7
click at [489, 120] on div "Default - MacBook Pro Microphone (Built-in)" at bounding box center [510, 125] width 69 height 10
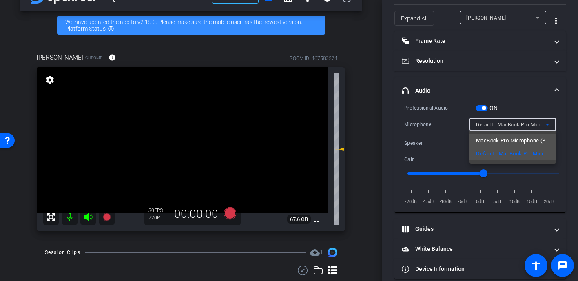
click at [484, 136] on span "MacBook Pro Microphone (Built-in)" at bounding box center [512, 141] width 73 height 10
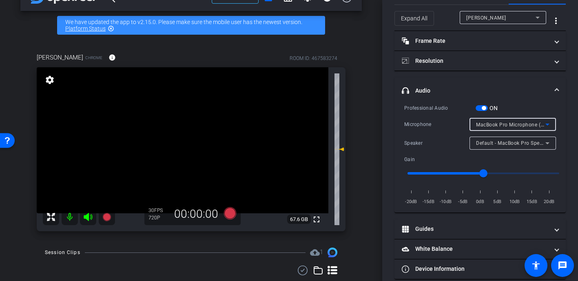
click at [484, 109] on span "button" at bounding box center [484, 108] width 4 height 4
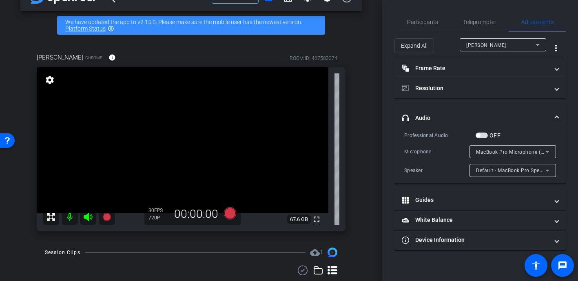
click at [373, 92] on div "arrow_back Test Back to project Send invite account_box grid_on settings info W…" at bounding box center [191, 116] width 382 height 281
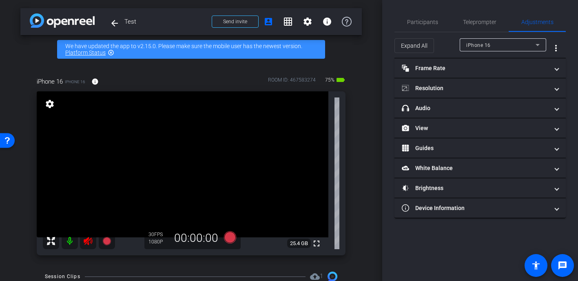
click at [85, 246] on icon at bounding box center [88, 241] width 10 height 10
click at [87, 243] on icon at bounding box center [88, 241] width 9 height 8
click at [419, 26] on span "Participants" at bounding box center [422, 22] width 31 height 20
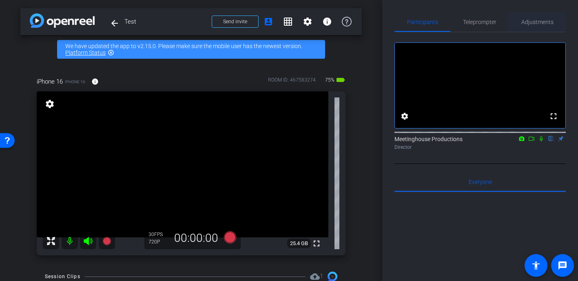
click at [545, 23] on span "Adjustments" at bounding box center [537, 22] width 32 height 6
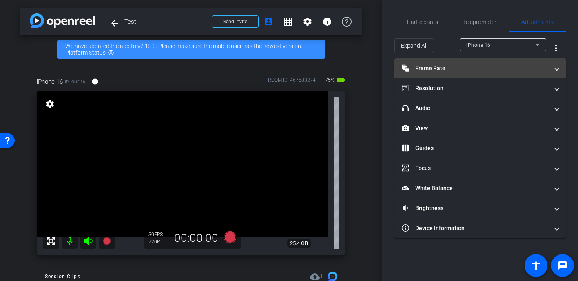
click at [452, 70] on mat-panel-title "Frame Rate Frame Rate" at bounding box center [475, 68] width 147 height 9
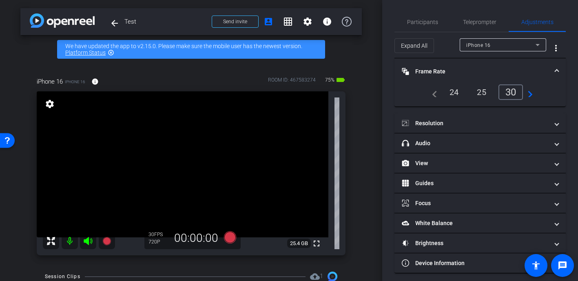
click at [423, 68] on mat-panel-title "Frame Rate Frame Rate" at bounding box center [475, 71] width 147 height 9
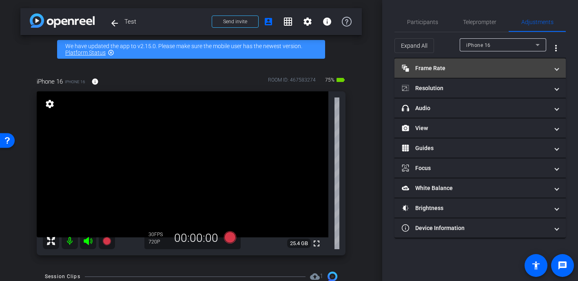
click at [423, 68] on mat-panel-title "Frame Rate Frame Rate" at bounding box center [475, 68] width 147 height 9
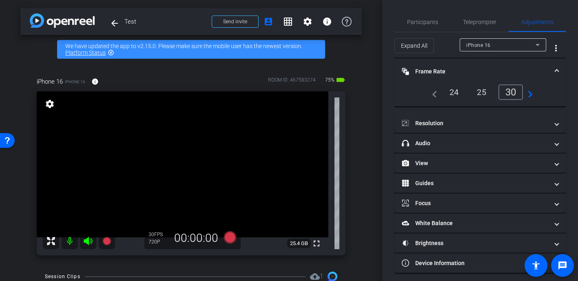
click at [423, 68] on mat-panel-title "Frame Rate Frame Rate" at bounding box center [475, 71] width 147 height 9
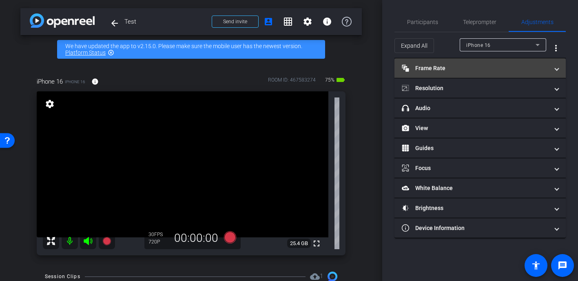
click at [423, 68] on mat-panel-title "Frame Rate Frame Rate" at bounding box center [475, 68] width 147 height 9
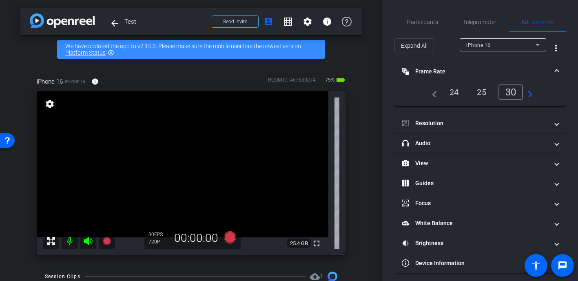
click at [168, 166] on video at bounding box center [183, 164] width 292 height 146
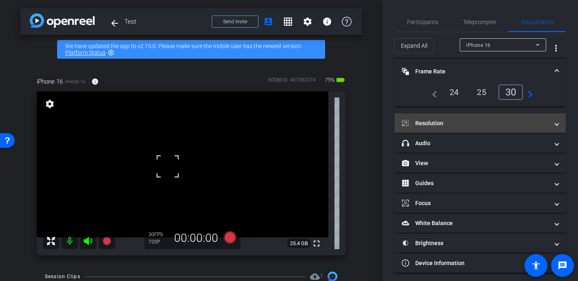
click at [415, 128] on mat-expansion-panel-header "Resolution" at bounding box center [480, 123] width 171 height 20
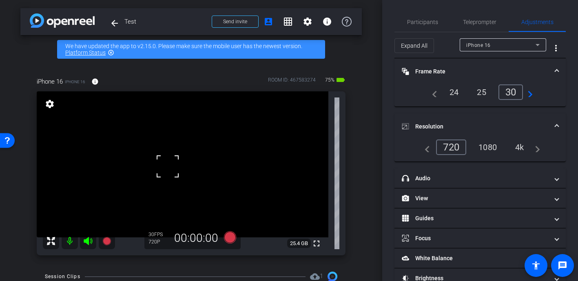
click at [523, 152] on div "4k" at bounding box center [519, 147] width 21 height 14
click at [521, 144] on div "4k" at bounding box center [518, 148] width 24 height 16
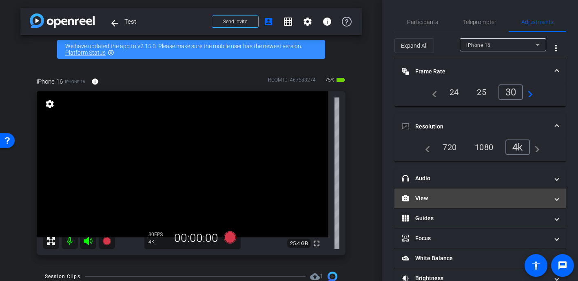
click at [431, 191] on mat-expansion-panel-header "View" at bounding box center [480, 198] width 171 height 20
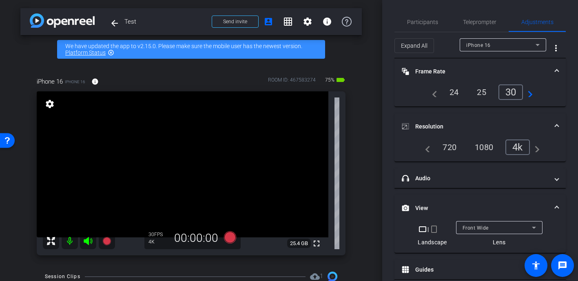
scroll to position [42, 0]
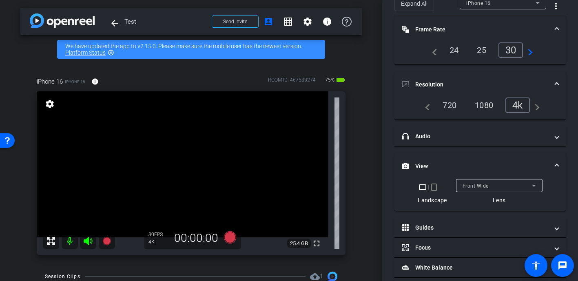
click at [477, 183] on div "Front Wide" at bounding box center [497, 186] width 69 height 10
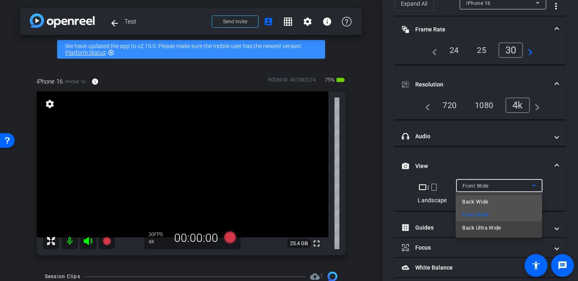
click at [483, 202] on span "Back Wide" at bounding box center [475, 202] width 26 height 10
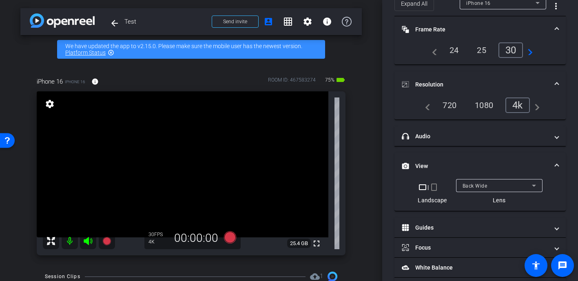
click at [471, 161] on mat-expansion-panel-header "View" at bounding box center [480, 166] width 171 height 26
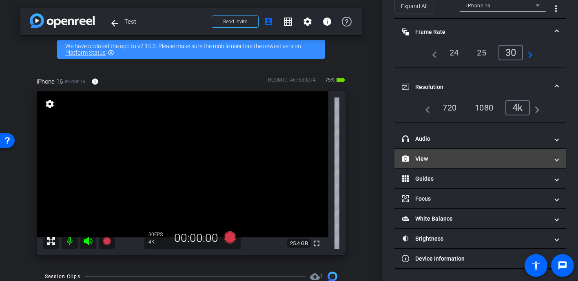
click at [471, 161] on mat-panel-title "View" at bounding box center [475, 159] width 147 height 9
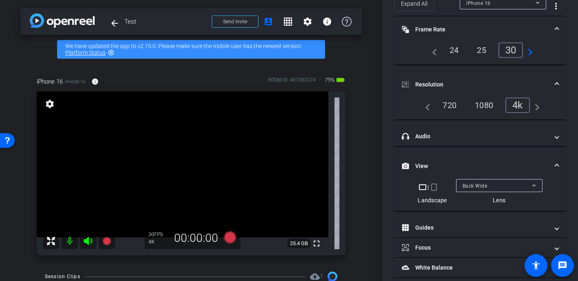
scroll to position [47, 0]
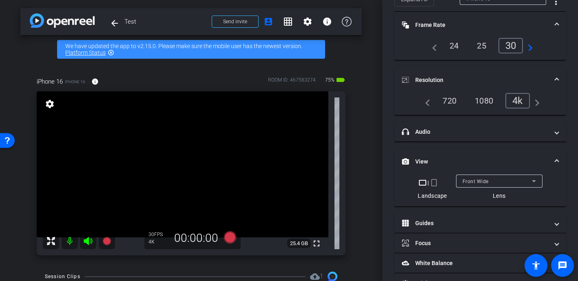
click at [483, 179] on span "Front Wide" at bounding box center [476, 182] width 26 height 6
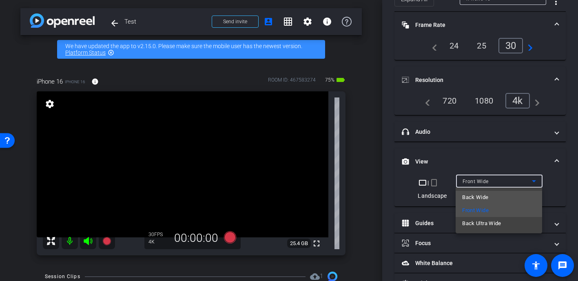
click at [479, 193] on span "Back Wide" at bounding box center [475, 198] width 26 height 10
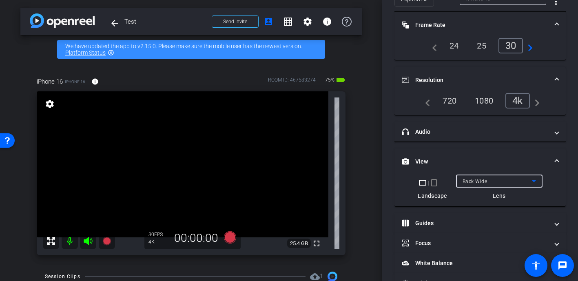
click at [211, 210] on video at bounding box center [183, 164] width 292 height 146
click at [188, 200] on video at bounding box center [183, 164] width 292 height 146
click at [187, 204] on video at bounding box center [183, 164] width 292 height 146
click at [187, 204] on div at bounding box center [187, 204] width 20 height 20
click at [438, 163] on mat-panel-title "View" at bounding box center [475, 161] width 147 height 9
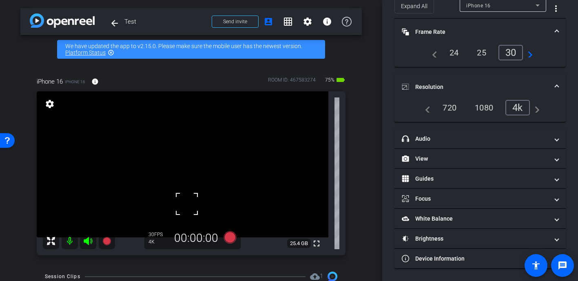
scroll to position [10, 0]
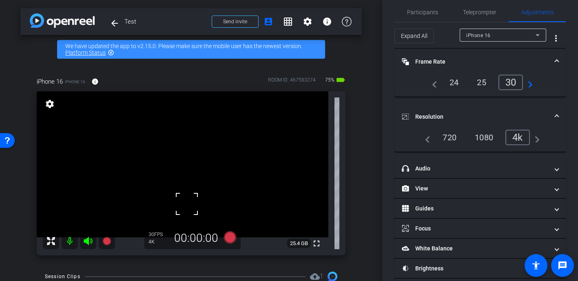
click at [501, 113] on mat-panel-title "Resolution" at bounding box center [475, 117] width 147 height 9
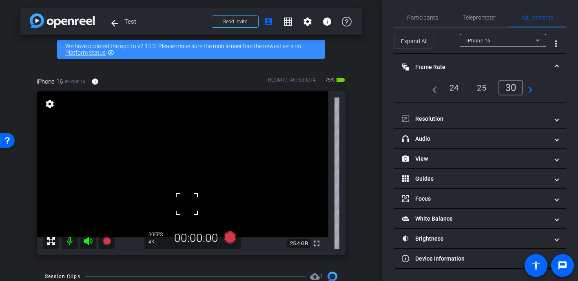
scroll to position [4, 0]
click at [523, 69] on mat-panel-title "Frame Rate Frame Rate" at bounding box center [475, 67] width 147 height 9
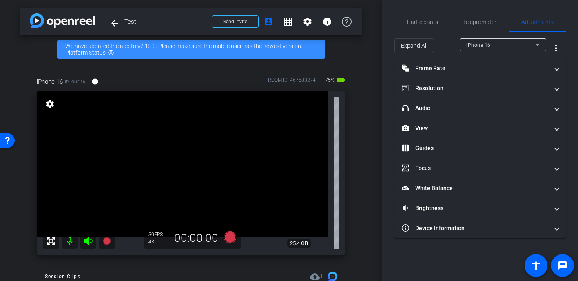
click at [192, 213] on video at bounding box center [183, 164] width 292 height 146
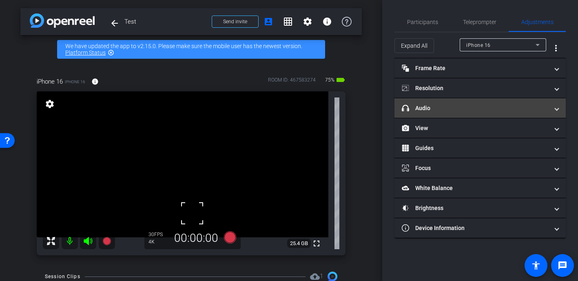
click at [427, 115] on mat-expansion-panel-header "headphone icon Audio" at bounding box center [480, 108] width 171 height 20
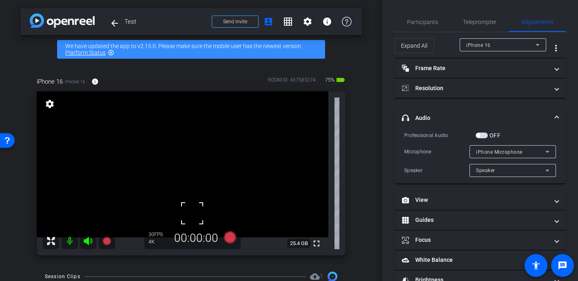
click at [479, 135] on span "button" at bounding box center [478, 135] width 4 height 4
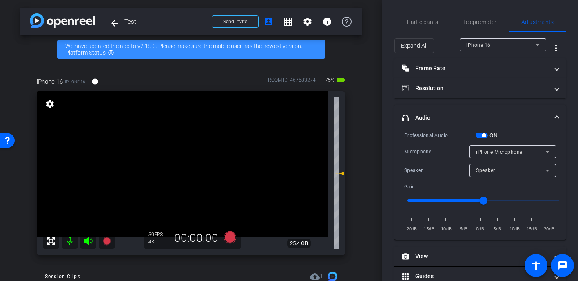
click at [183, 222] on video at bounding box center [183, 164] width 292 height 146
click at [492, 170] on span "Speaker" at bounding box center [485, 171] width 19 height 6
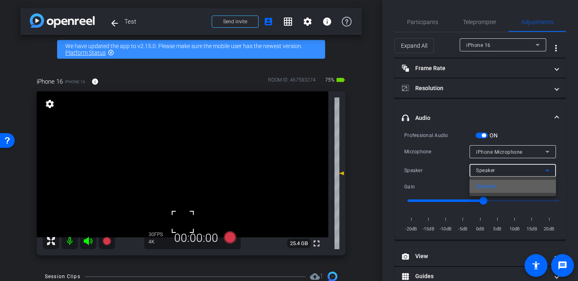
click at [482, 189] on span "Speaker" at bounding box center [486, 187] width 20 height 10
click at [503, 155] on span "iPhone Microphone" at bounding box center [499, 152] width 47 height 6
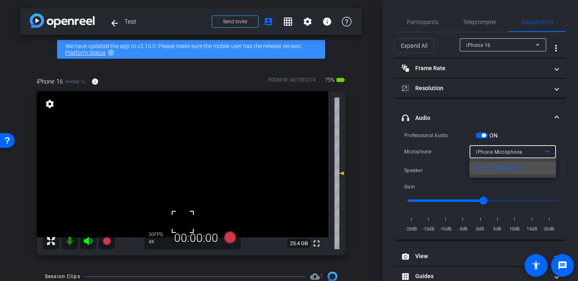
click at [418, 19] on div at bounding box center [289, 140] width 578 height 281
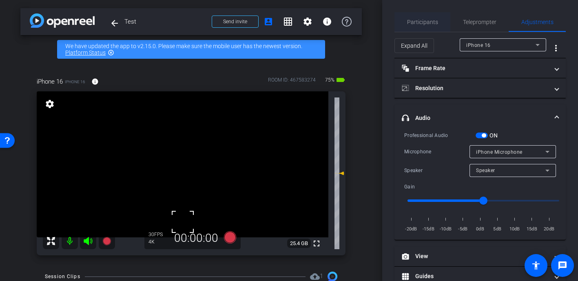
click at [421, 20] on span "Participants" at bounding box center [422, 22] width 31 height 6
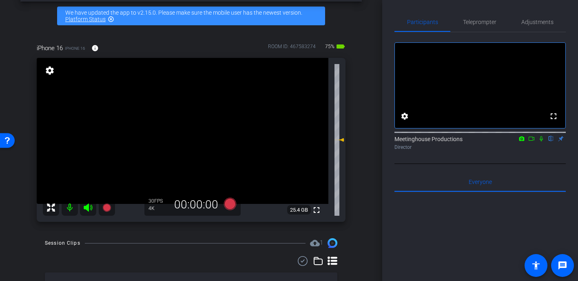
scroll to position [41, 0]
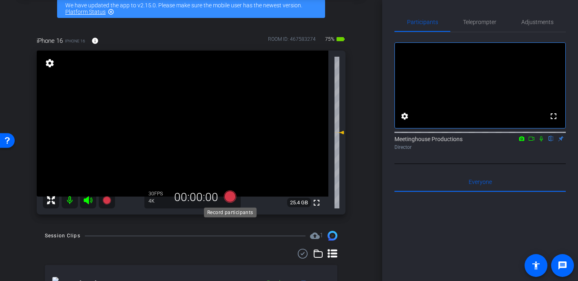
click at [230, 195] on icon at bounding box center [230, 197] width 12 height 12
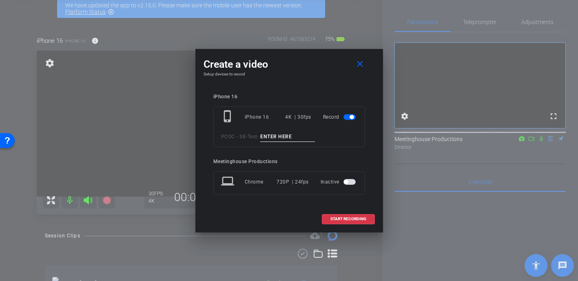
click at [271, 137] on input at bounding box center [287, 137] width 55 height 10
type input "jill test 2"
click at [348, 219] on span "START RECORDING" at bounding box center [348, 219] width 36 height 4
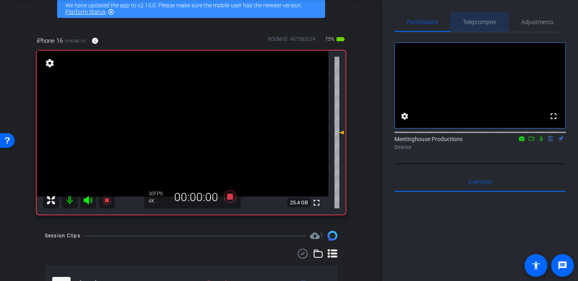
click at [486, 20] on span "Teleprompter" at bounding box center [479, 22] width 33 height 6
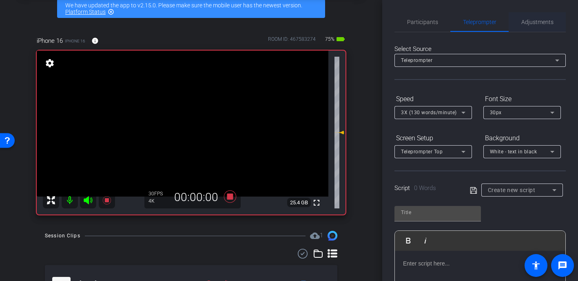
click at [527, 22] on span "Adjustments" at bounding box center [537, 22] width 32 height 6
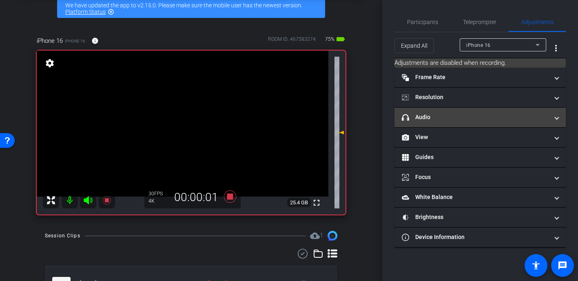
click at [450, 118] on mat-panel-title "headphone icon Audio" at bounding box center [475, 117] width 147 height 9
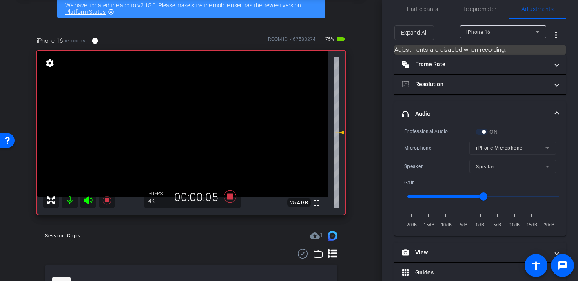
scroll to position [0, 0]
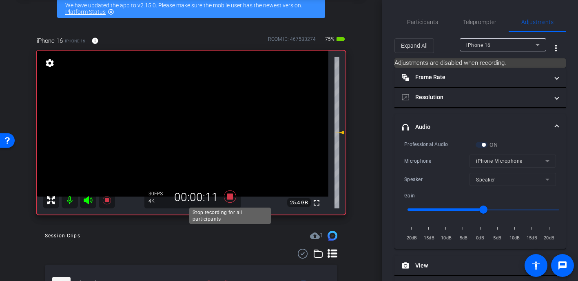
click at [227, 196] on icon at bounding box center [230, 197] width 12 height 12
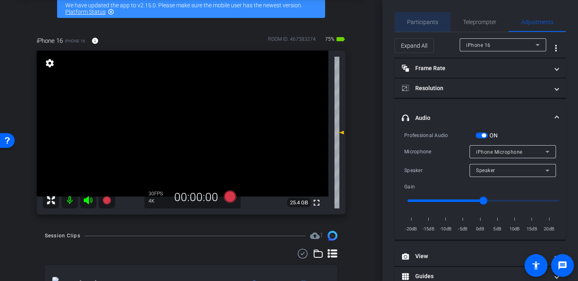
click at [437, 19] on span "Participants" at bounding box center [422, 22] width 31 height 6
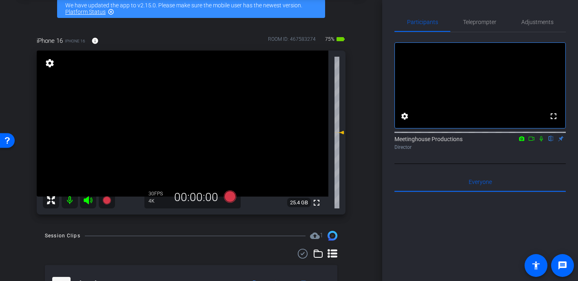
click at [548, 23] on span "Adjustments" at bounding box center [537, 22] width 32 height 6
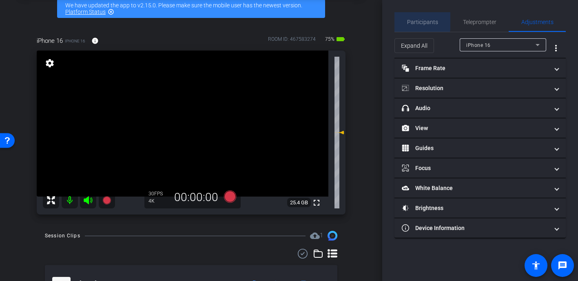
click at [408, 20] on span "Participants" at bounding box center [422, 22] width 31 height 6
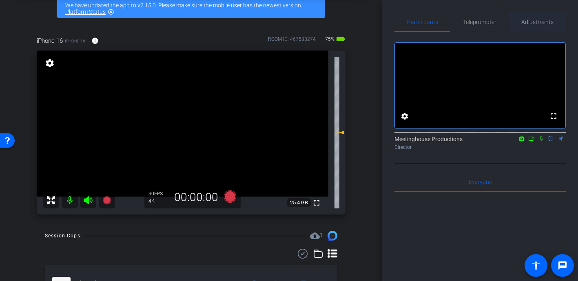
click at [528, 22] on span "Adjustments" at bounding box center [537, 22] width 32 height 6
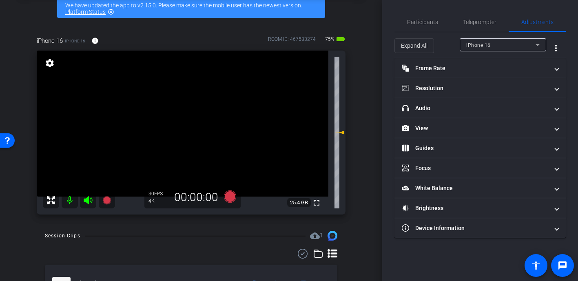
click at [188, 176] on video at bounding box center [183, 124] width 292 height 146
click at [188, 176] on div at bounding box center [187, 176] width 20 height 20
click at [184, 175] on div at bounding box center [187, 176] width 20 height 20
click at [415, 18] on span "Participants" at bounding box center [422, 22] width 31 height 20
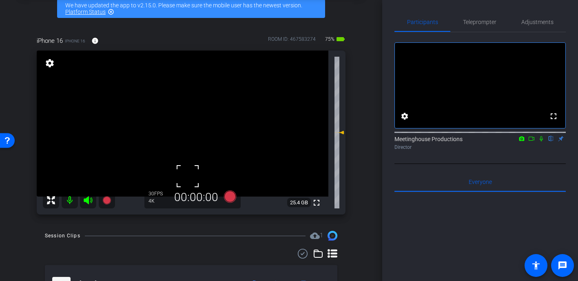
click at [190, 176] on div at bounding box center [187, 176] width 20 height 20
click at [190, 176] on video at bounding box center [183, 124] width 292 height 146
click at [190, 176] on div at bounding box center [190, 176] width 20 height 20
click at [195, 180] on div at bounding box center [190, 176] width 20 height 20
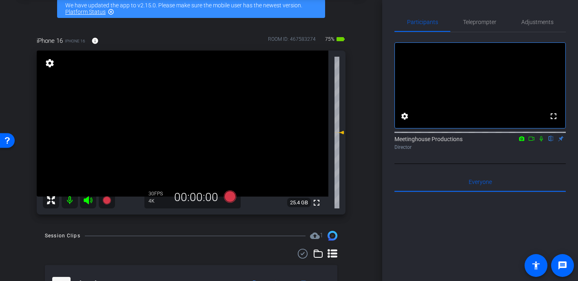
click at [195, 180] on video at bounding box center [183, 124] width 292 height 146
click at [192, 180] on div at bounding box center [195, 179] width 20 height 20
click at [189, 177] on div at bounding box center [195, 179] width 20 height 20
click at [184, 176] on video at bounding box center [183, 124] width 292 height 146
click at [183, 176] on div at bounding box center [184, 176] width 20 height 20
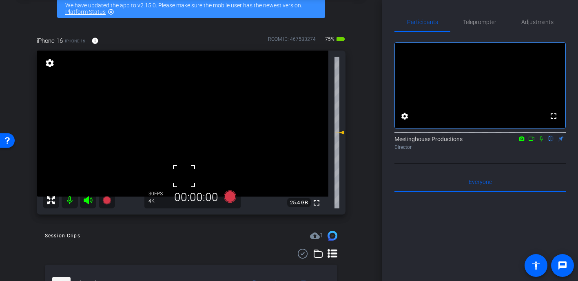
click at [183, 176] on div at bounding box center [184, 176] width 20 height 20
click at [539, 22] on span "Adjustments" at bounding box center [537, 22] width 32 height 6
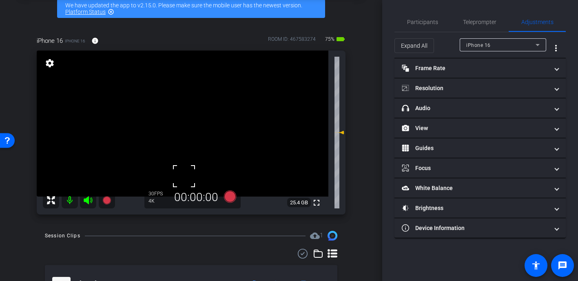
click at [183, 181] on div "fullscreen settings 25.4 GB" at bounding box center [191, 133] width 309 height 164
click at [421, 27] on span "Participants" at bounding box center [422, 22] width 31 height 20
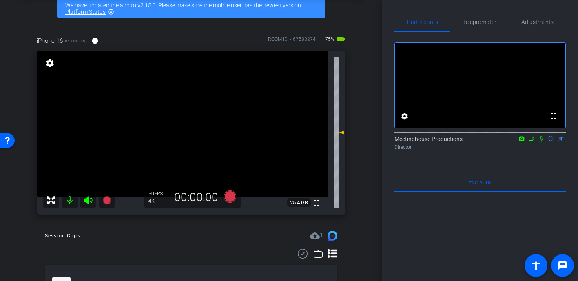
click at [205, 179] on video at bounding box center [183, 124] width 292 height 146
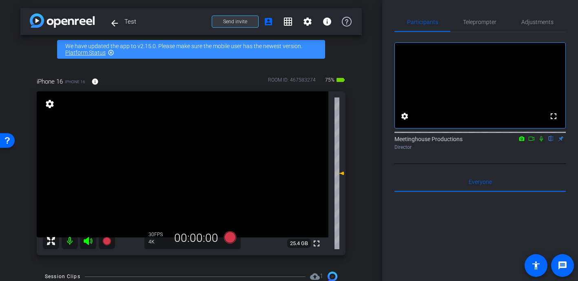
click at [228, 18] on span "Send invite" at bounding box center [235, 21] width 24 height 7
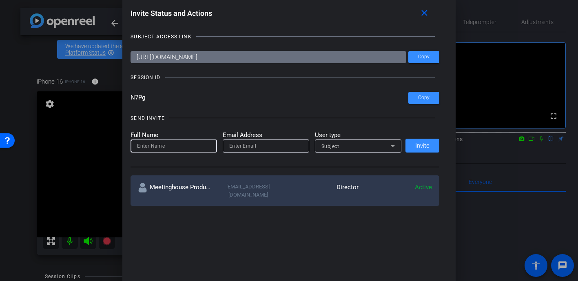
click at [183, 150] on input at bounding box center [173, 146] width 73 height 10
click at [24, 69] on div at bounding box center [289, 140] width 578 height 281
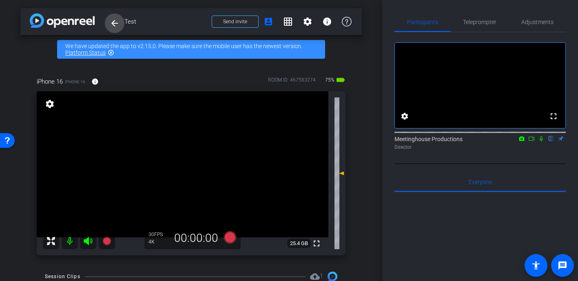
click at [110, 24] on mat-icon "arrow_back" at bounding box center [115, 23] width 10 height 10
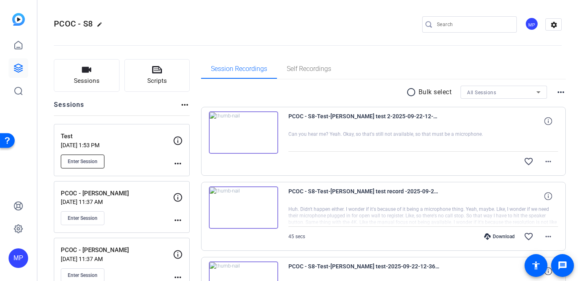
click at [91, 157] on button "Enter Session" at bounding box center [83, 162] width 44 height 14
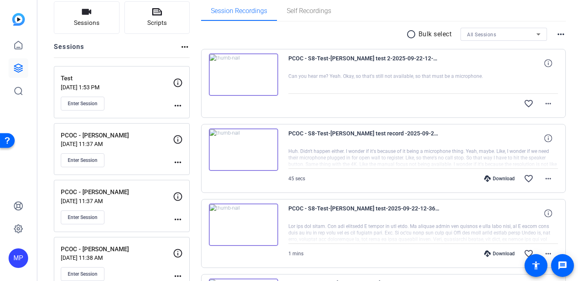
scroll to position [62, 0]
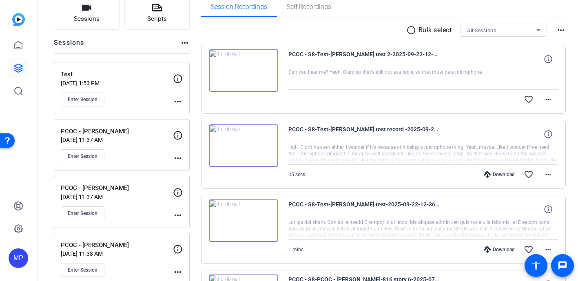
click at [109, 129] on p "PCOC - Dalen Spratt" at bounding box center [117, 131] width 112 height 9
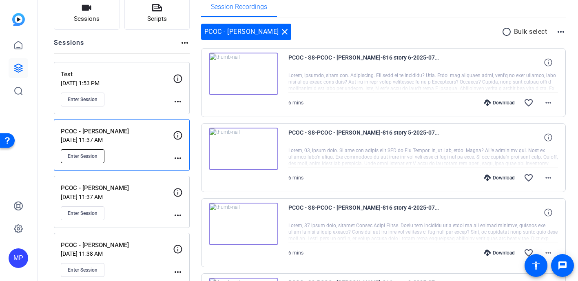
click at [72, 158] on span "Enter Session" at bounding box center [83, 156] width 30 height 7
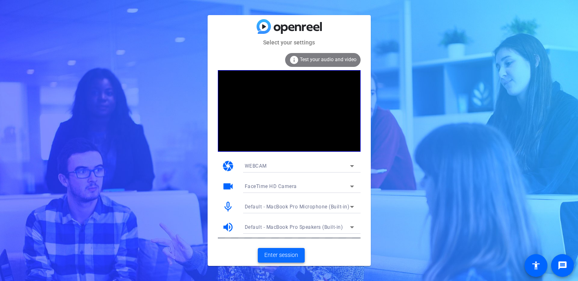
click at [281, 256] on span "Enter session" at bounding box center [281, 255] width 34 height 9
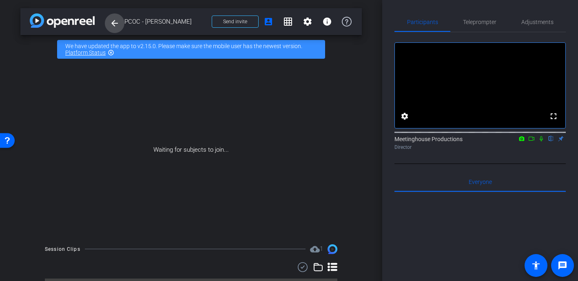
click at [114, 22] on mat-icon "arrow_back" at bounding box center [115, 23] width 10 height 10
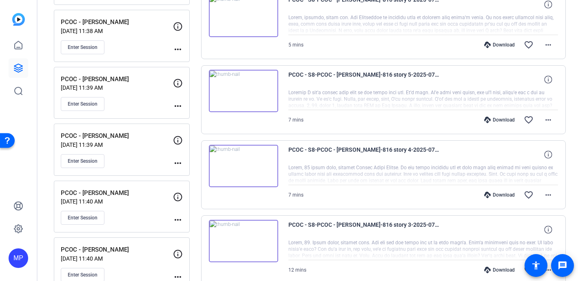
scroll to position [344, 0]
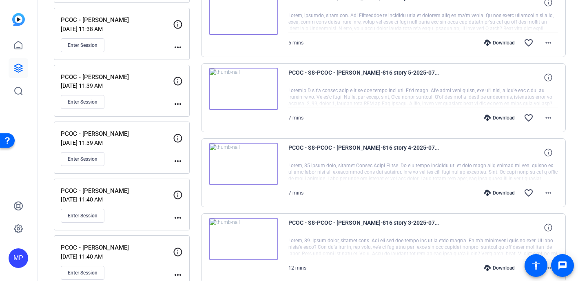
click at [219, 199] on div "PCOC - S8-PCOC - [PERSON_NAME]-816 story 4-2025-07-23-16-36-15-817-0 7 mins Dow…" at bounding box center [383, 172] width 365 height 69
click at [359, 146] on span "PCOC - S8-PCOC - [PERSON_NAME]-816 story 4-2025-07-23-16-36-15-817-0" at bounding box center [363, 153] width 151 height 20
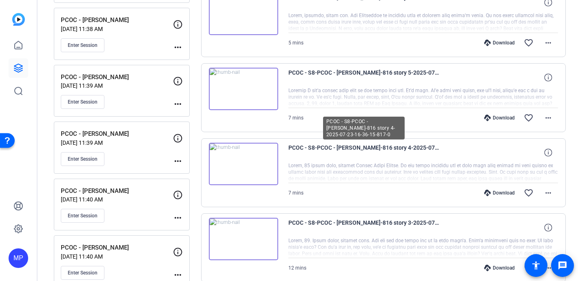
click at [359, 146] on span "PCOC - S8-PCOC - [PERSON_NAME]-816 story 4-2025-07-23-16-36-15-817-0" at bounding box center [363, 153] width 151 height 20
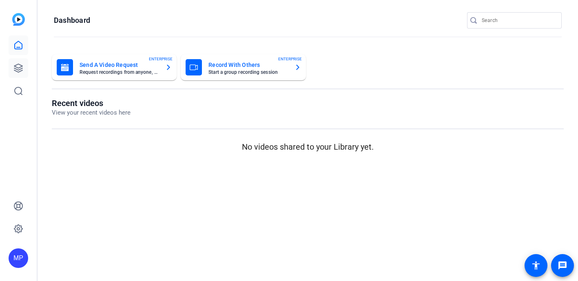
click at [23, 74] on link at bounding box center [19, 68] width 20 height 20
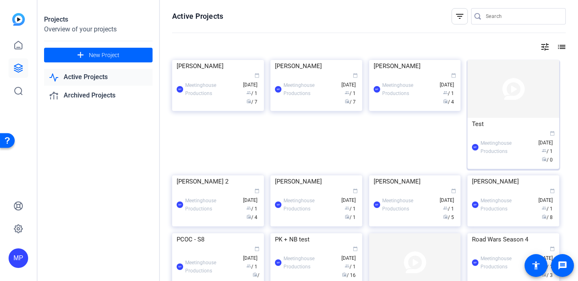
click at [492, 86] on img at bounding box center [514, 89] width 92 height 58
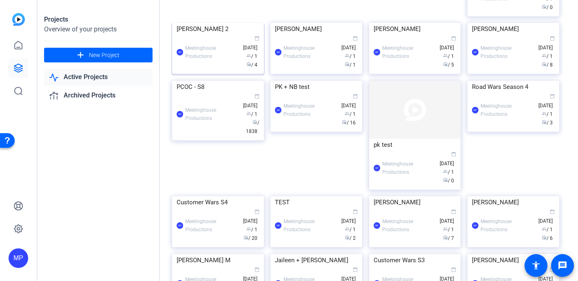
scroll to position [160, 0]
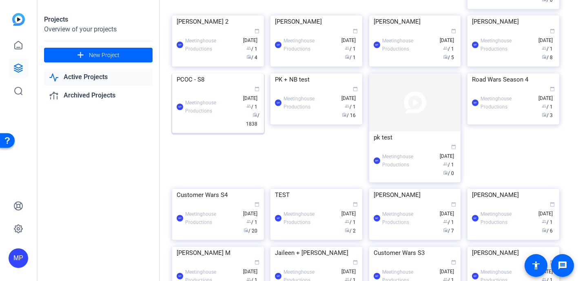
click at [226, 73] on img at bounding box center [218, 73] width 92 height 0
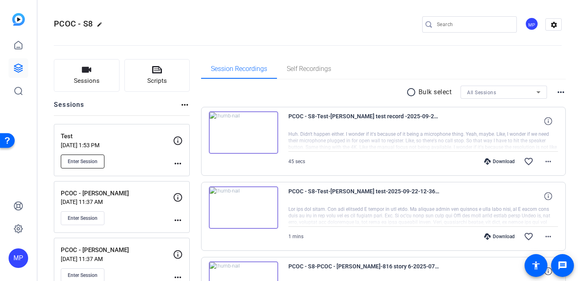
click at [97, 160] on span "Enter Session" at bounding box center [83, 161] width 30 height 7
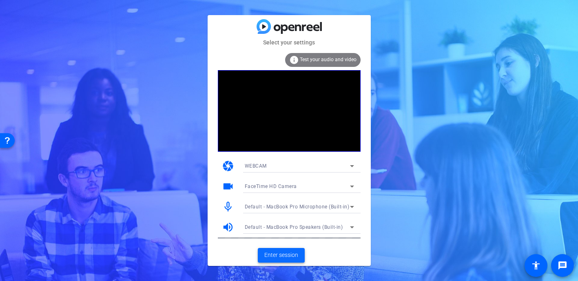
click at [281, 255] on span "Enter session" at bounding box center [281, 255] width 34 height 9
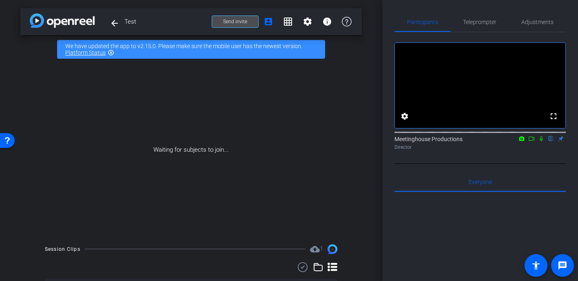
click at [222, 21] on span at bounding box center [235, 22] width 46 height 20
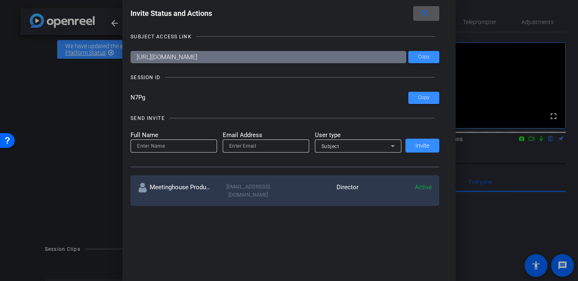
click at [159, 150] on input at bounding box center [173, 146] width 73 height 10
type input "[PERSON_NAME]"
click at [251, 144] on input "email" at bounding box center [265, 146] width 73 height 10
click at [365, 147] on div "Subject" at bounding box center [356, 146] width 69 height 10
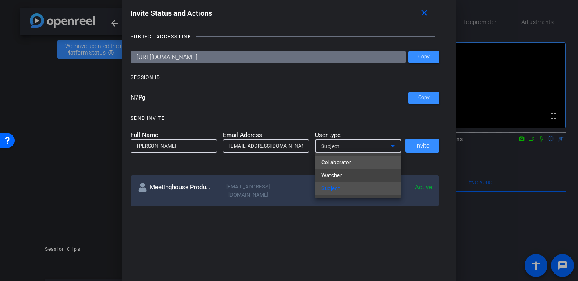
click at [354, 161] on mat-option "Collaborator" at bounding box center [358, 162] width 86 height 13
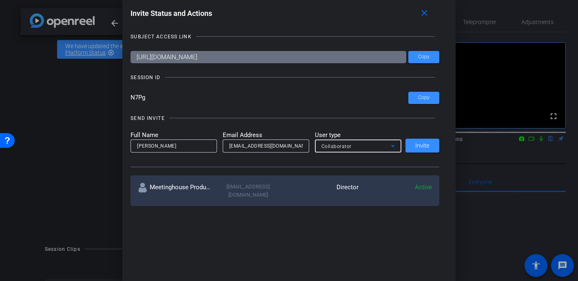
click at [289, 147] on input "[EMAIL_ADDRESS][DOMAIN_NAME]" at bounding box center [265, 146] width 73 height 10
drag, startPoint x: 292, startPoint y: 145, endPoint x: 141, endPoint y: 144, distance: 150.6
click at [141, 144] on form "Full Name [PERSON_NAME] Email Address [EMAIL_ADDRESS][DOMAIN_NAME] User type Co…" at bounding box center [266, 142] width 271 height 22
paste input "jenna@meetinghousetv"
click at [233, 148] on input "[PERSON_NAME][EMAIL_ADDRESS][DOMAIN_NAME]" at bounding box center [265, 146] width 73 height 10
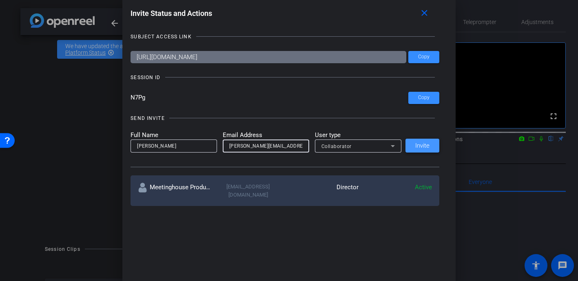
type input "[PERSON_NAME][EMAIL_ADDRESS][DOMAIN_NAME]"
click at [421, 151] on span at bounding box center [423, 146] width 34 height 20
click at [191, 146] on input at bounding box center [173, 146] width 73 height 10
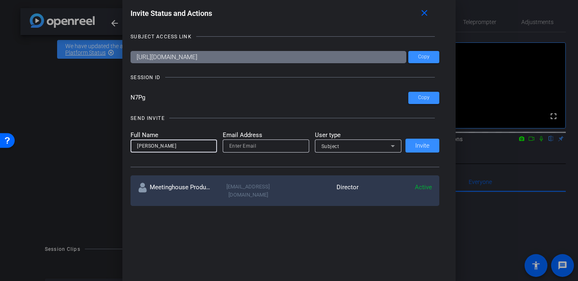
type input "[PERSON_NAME]"
paste input "[PERSON_NAME][EMAIL_ADDRESS][DOMAIN_NAME]"
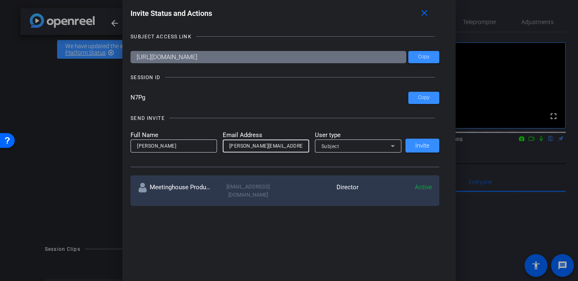
click at [233, 147] on input "[PERSON_NAME][EMAIL_ADDRESS][DOMAIN_NAME]" at bounding box center [265, 146] width 73 height 10
type input "[PERSON_NAME][EMAIL_ADDRESS][DOMAIN_NAME]"
click at [376, 148] on div "Subject" at bounding box center [356, 146] width 69 height 10
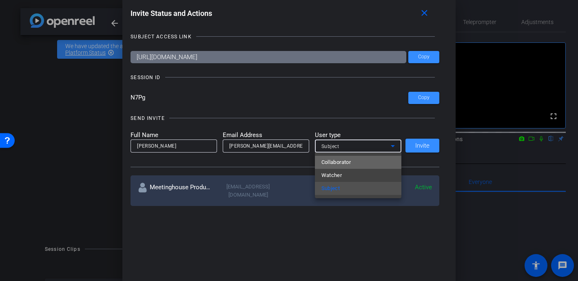
click at [359, 164] on mat-option "Collaborator" at bounding box center [358, 162] width 86 height 13
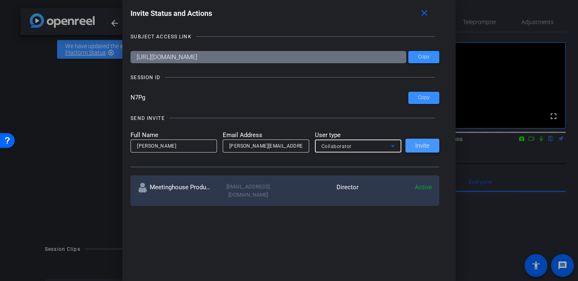
click at [417, 143] on span "Invite" at bounding box center [422, 146] width 14 height 6
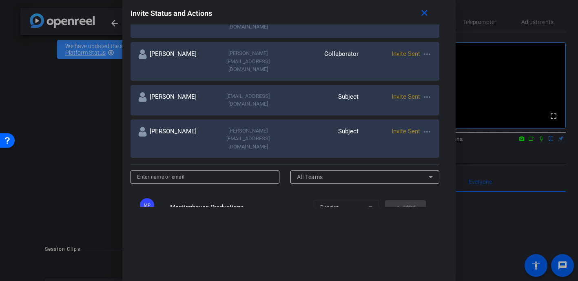
scroll to position [123, 0]
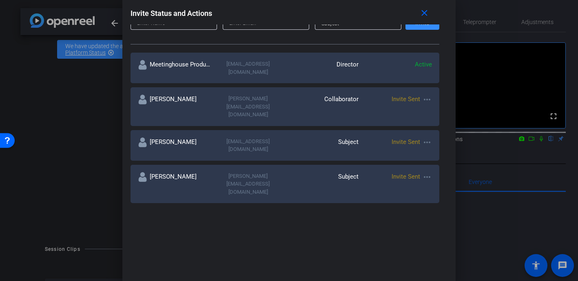
click at [428, 95] on mat-icon "more_horiz" at bounding box center [427, 100] width 10 height 10
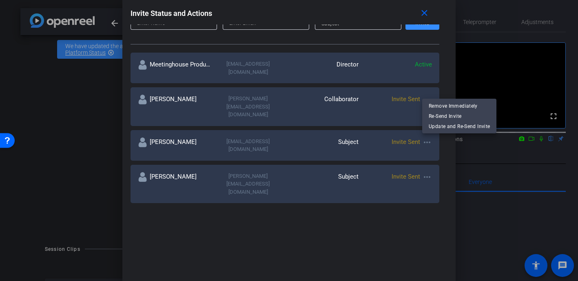
click at [388, 89] on div at bounding box center [289, 140] width 578 height 281
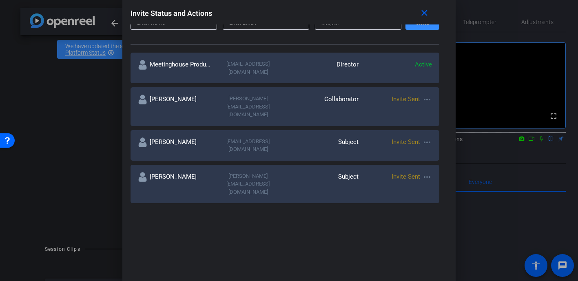
click at [427, 95] on mat-icon "more_horiz" at bounding box center [427, 100] width 10 height 10
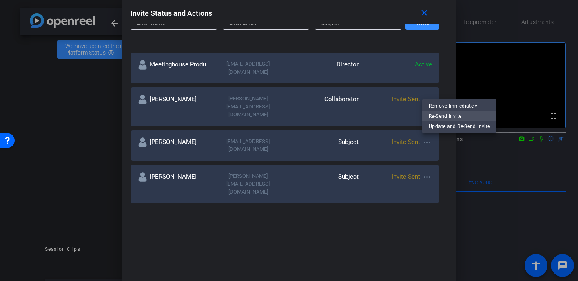
click at [437, 115] on span "Re-Send Invite" at bounding box center [459, 116] width 61 height 10
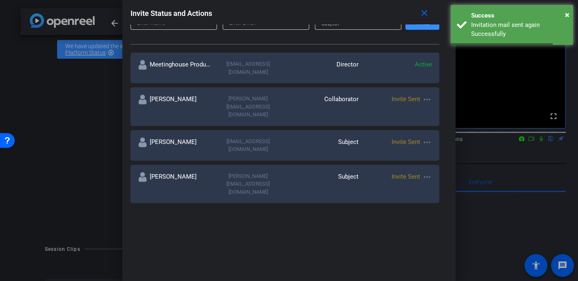
scroll to position [0, 0]
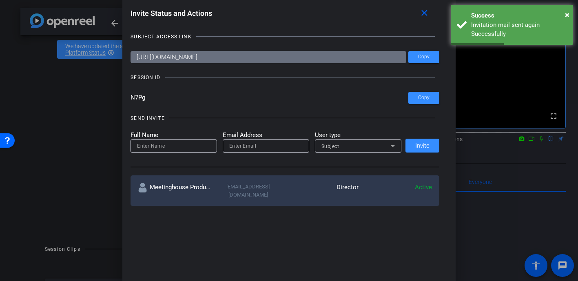
click at [155, 146] on input at bounding box center [173, 146] width 73 height 10
type input "[PERSON_NAME]"
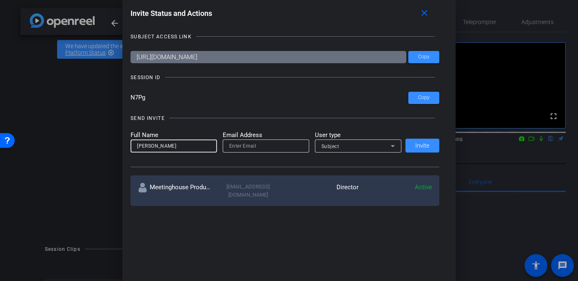
click at [257, 147] on input "email" at bounding box center [265, 146] width 73 height 10
paste input "[PERSON_NAME][EMAIL_ADDRESS][DOMAIN_NAME]"
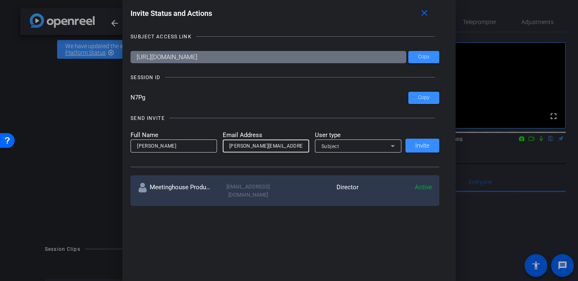
type input "[PERSON_NAME][EMAIL_ADDRESS][DOMAIN_NAME]"
click at [344, 149] on div "Subject" at bounding box center [356, 146] width 69 height 10
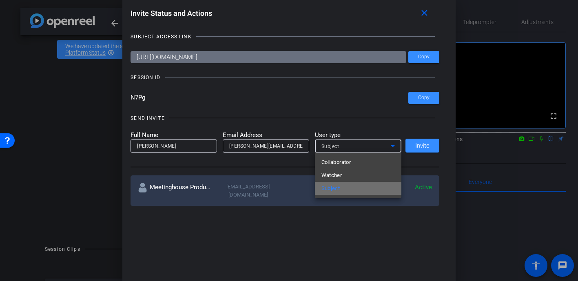
click at [338, 191] on span "Subject" at bounding box center [331, 189] width 19 height 10
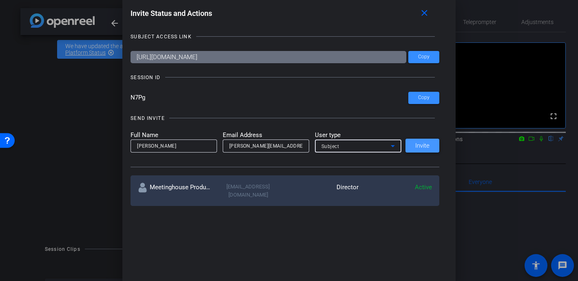
click at [426, 148] on span "Invite" at bounding box center [422, 146] width 14 height 6
